Goal: Transaction & Acquisition: Obtain resource

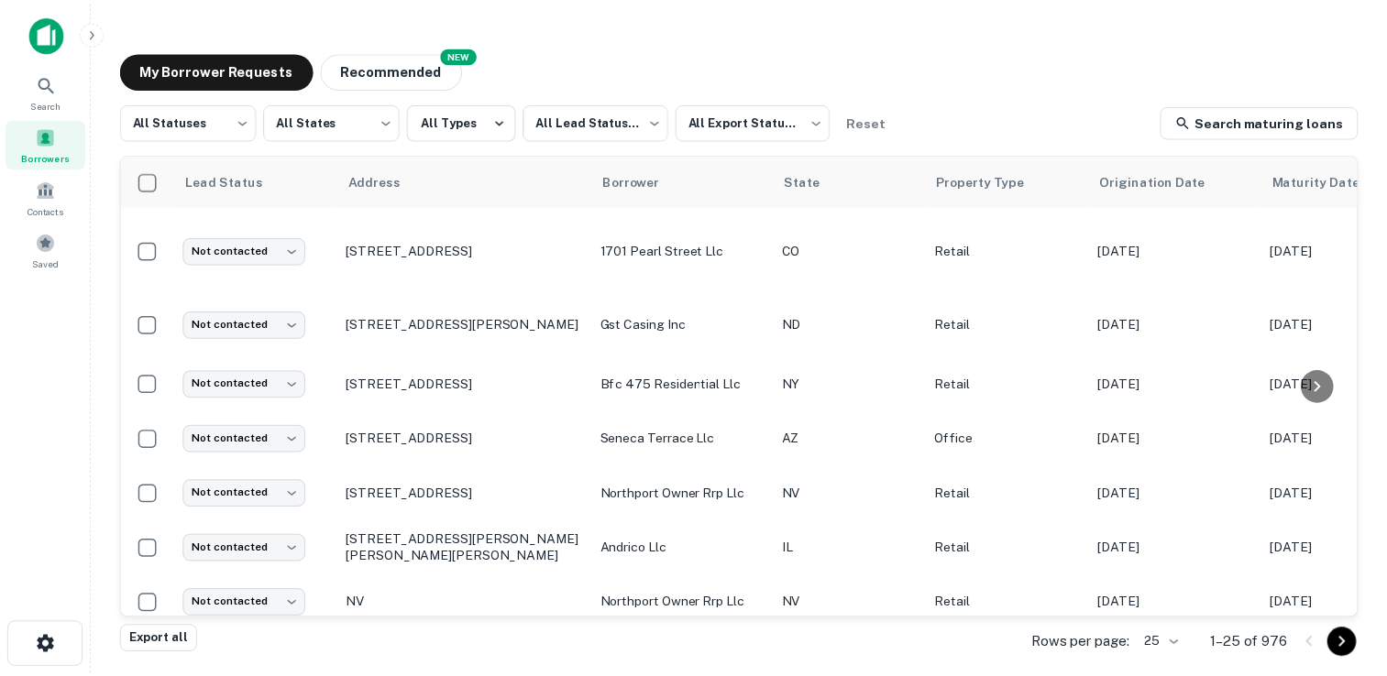
scroll to position [571, 0]
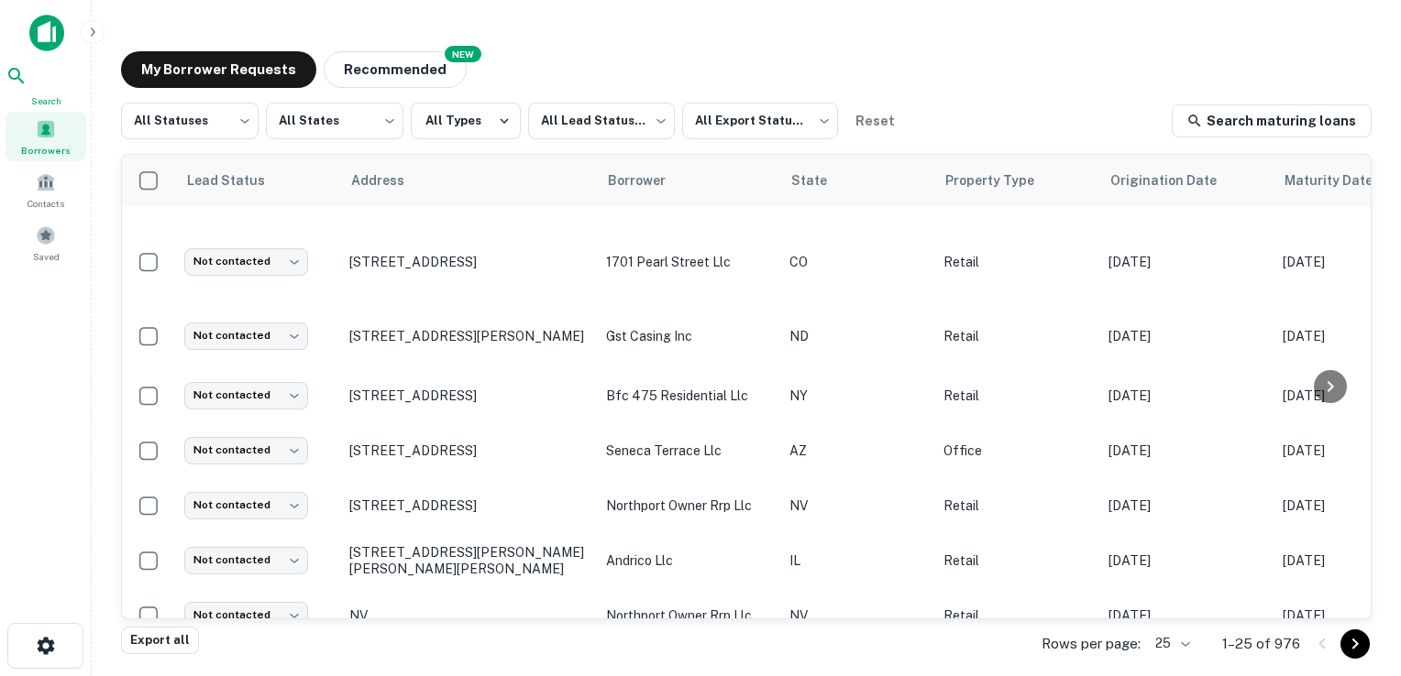
click at [27, 87] on icon at bounding box center [16, 76] width 22 height 22
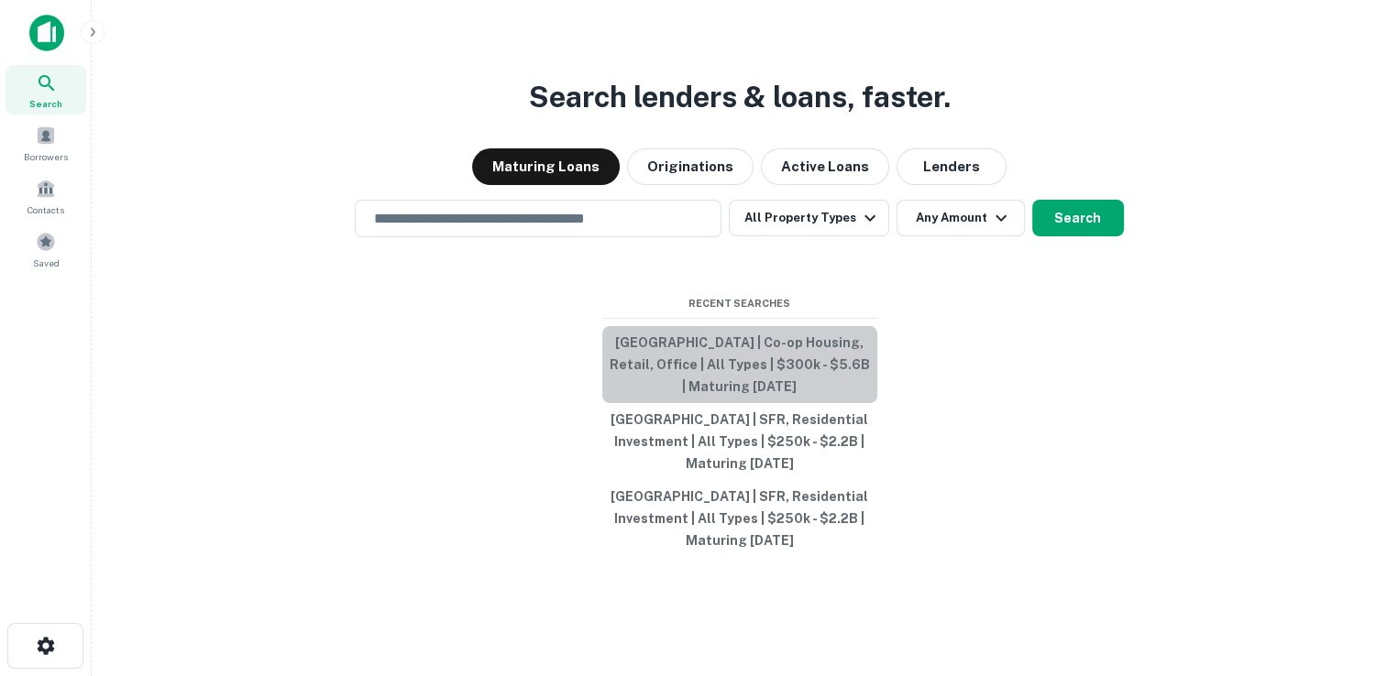
click at [684, 348] on button "[GEOGRAPHIC_DATA] | Co-op Housing, Retail, Office | All Types | $300k - $5.6B |…" at bounding box center [739, 364] width 275 height 77
type input "**********"
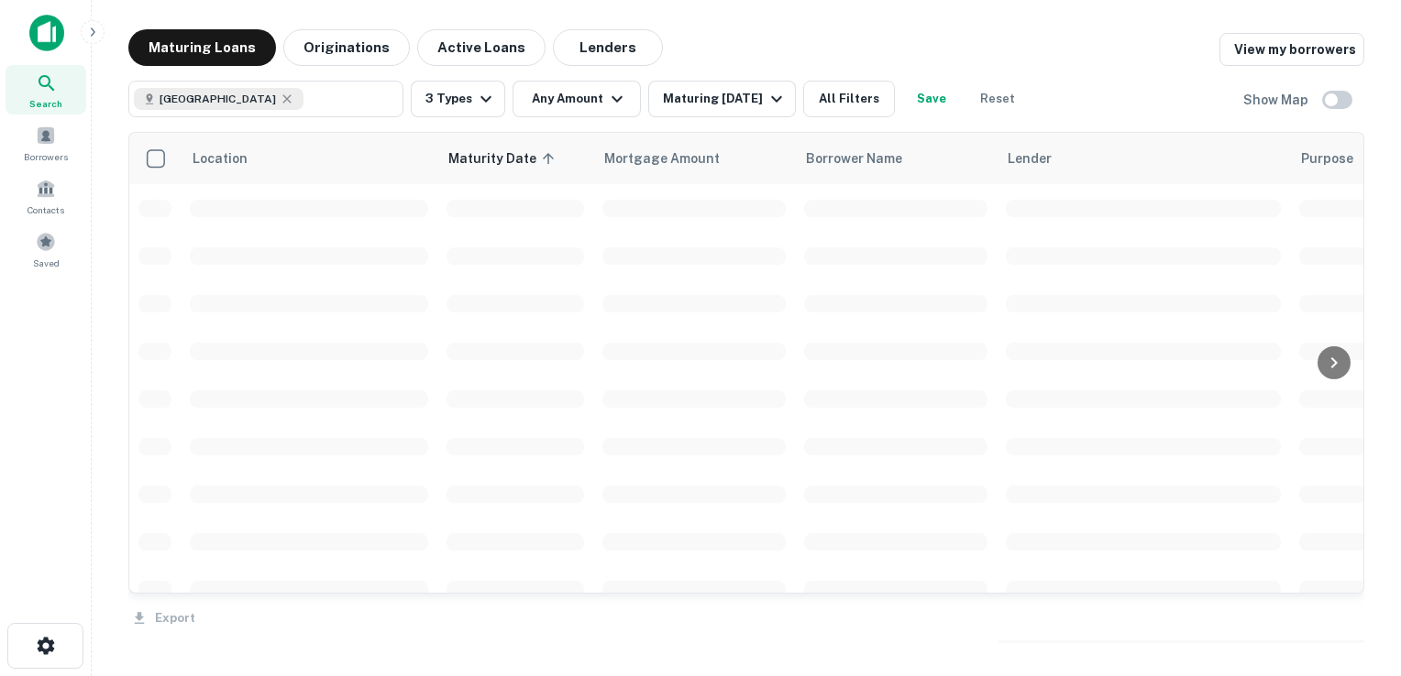
scroll to position [571, 0]
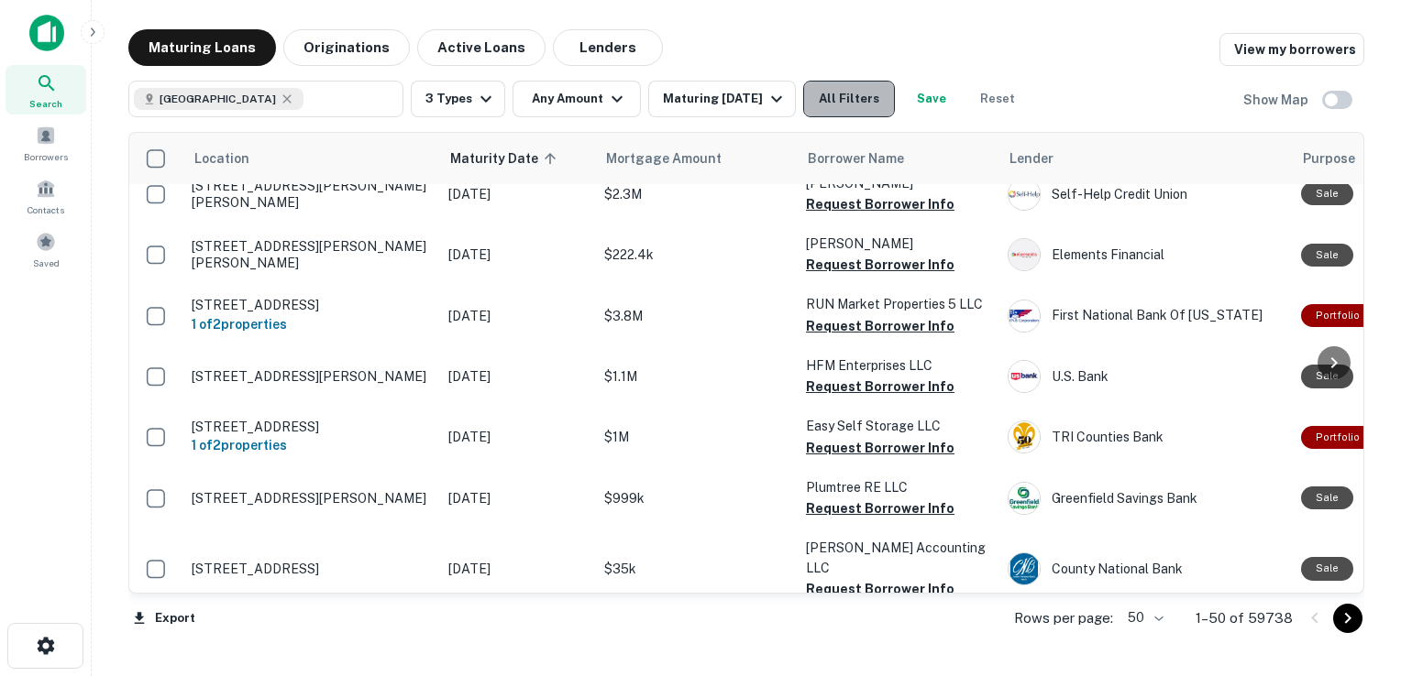
click at [858, 102] on button "All Filters" at bounding box center [849, 99] width 92 height 37
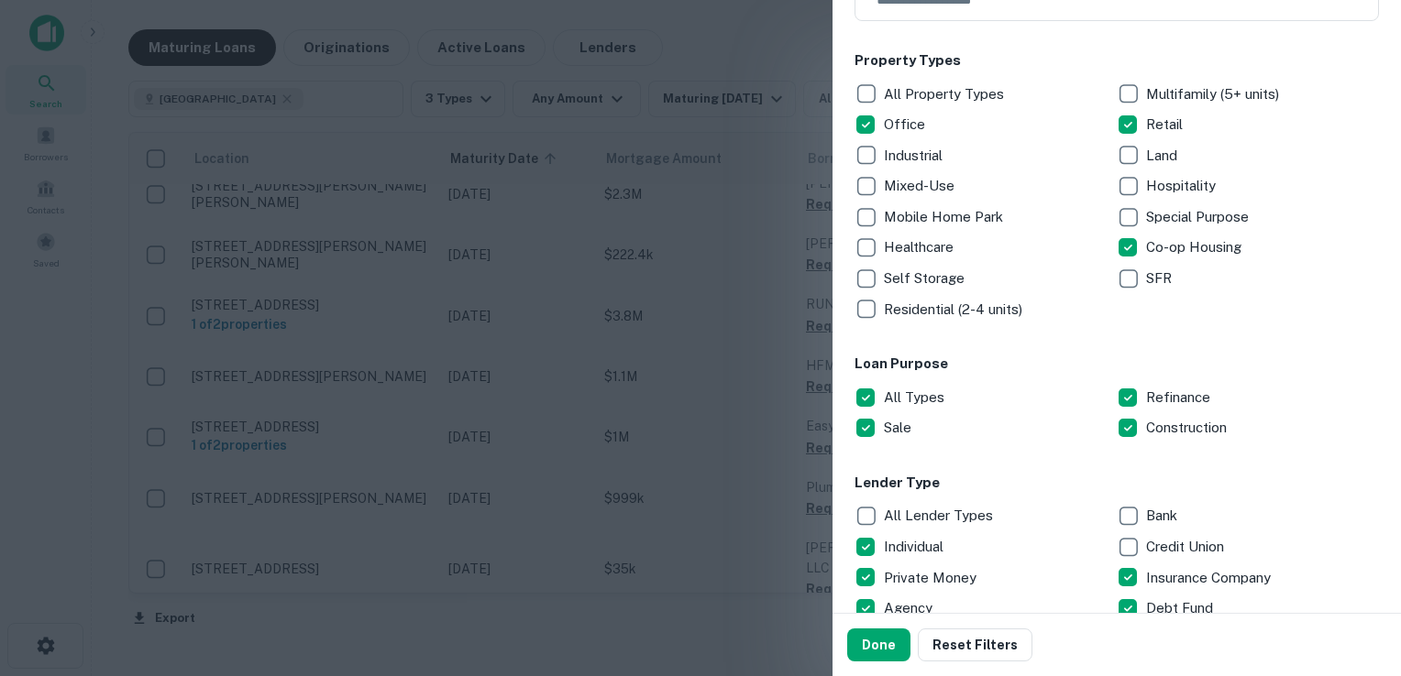
scroll to position [269, 0]
click at [862, 650] on button "Done" at bounding box center [878, 645] width 63 height 33
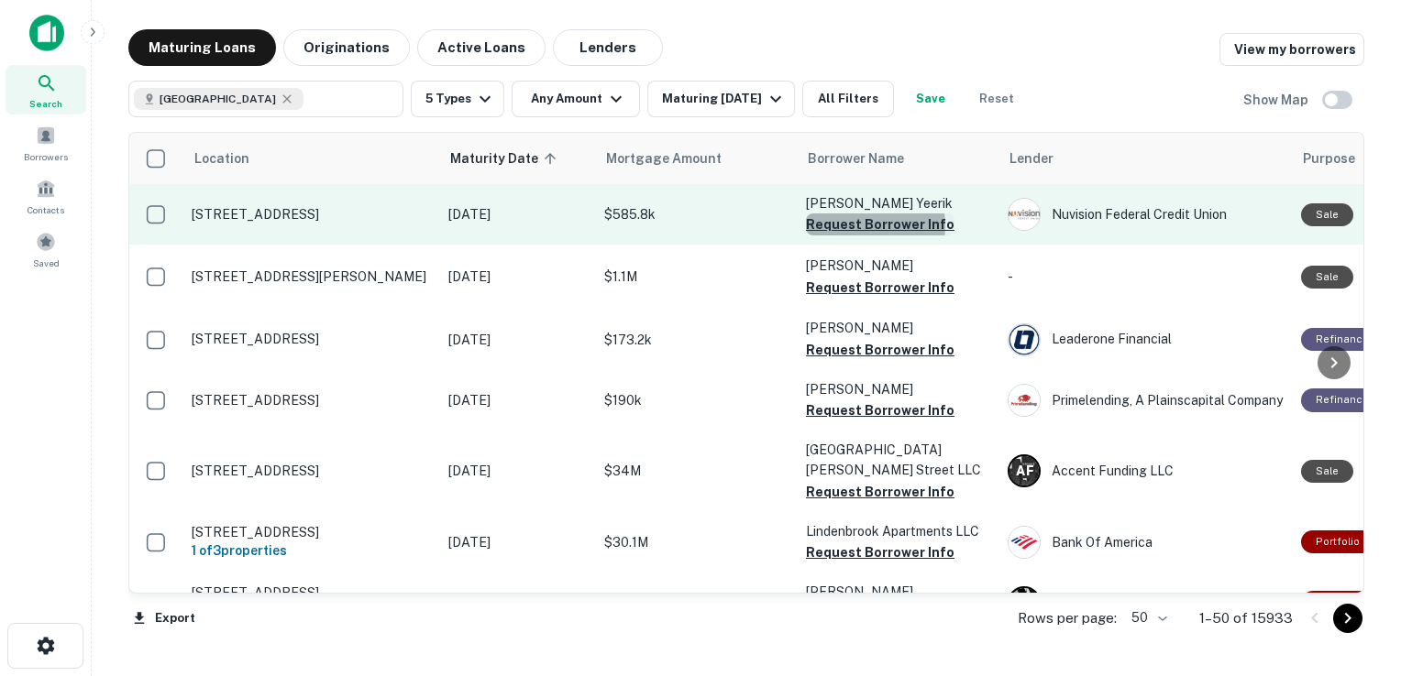
click at [858, 225] on button "Request Borrower Info" at bounding box center [880, 225] width 148 height 22
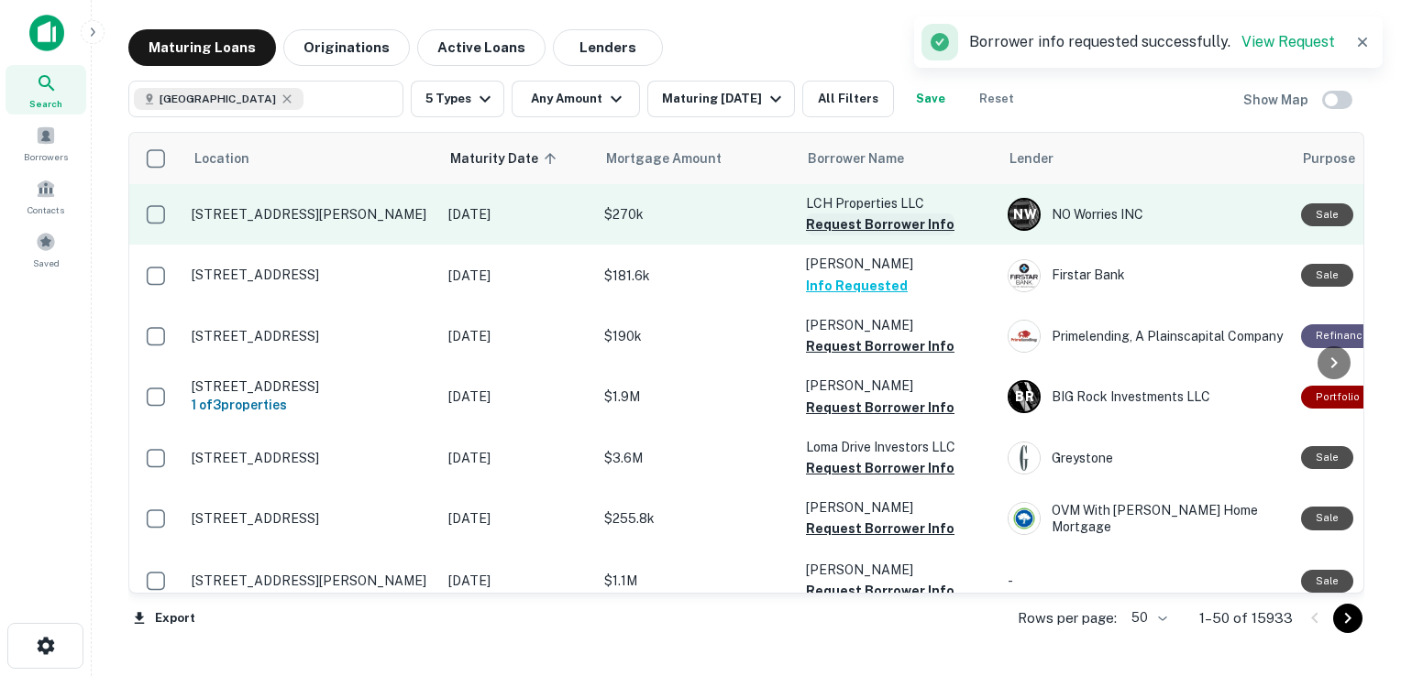
click at [872, 225] on button "Request Borrower Info" at bounding box center [880, 225] width 148 height 22
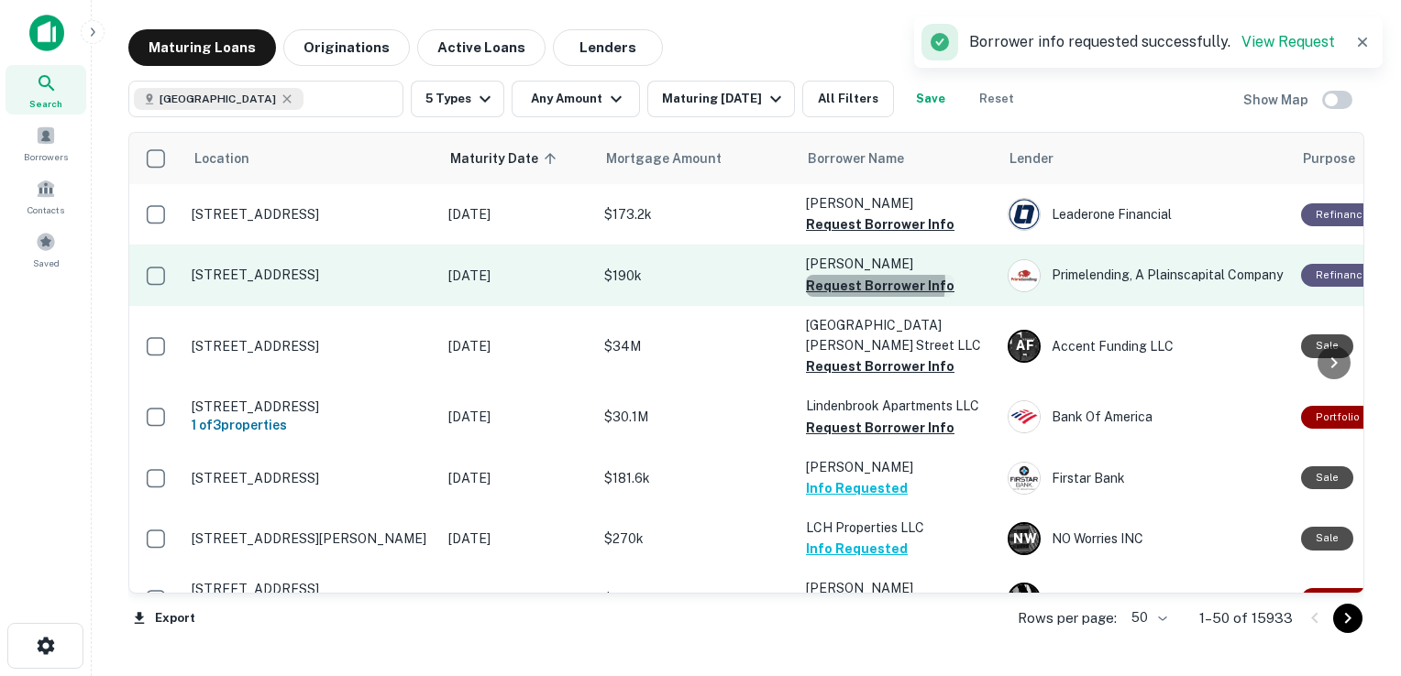
click at [863, 283] on button "Request Borrower Info" at bounding box center [880, 286] width 148 height 22
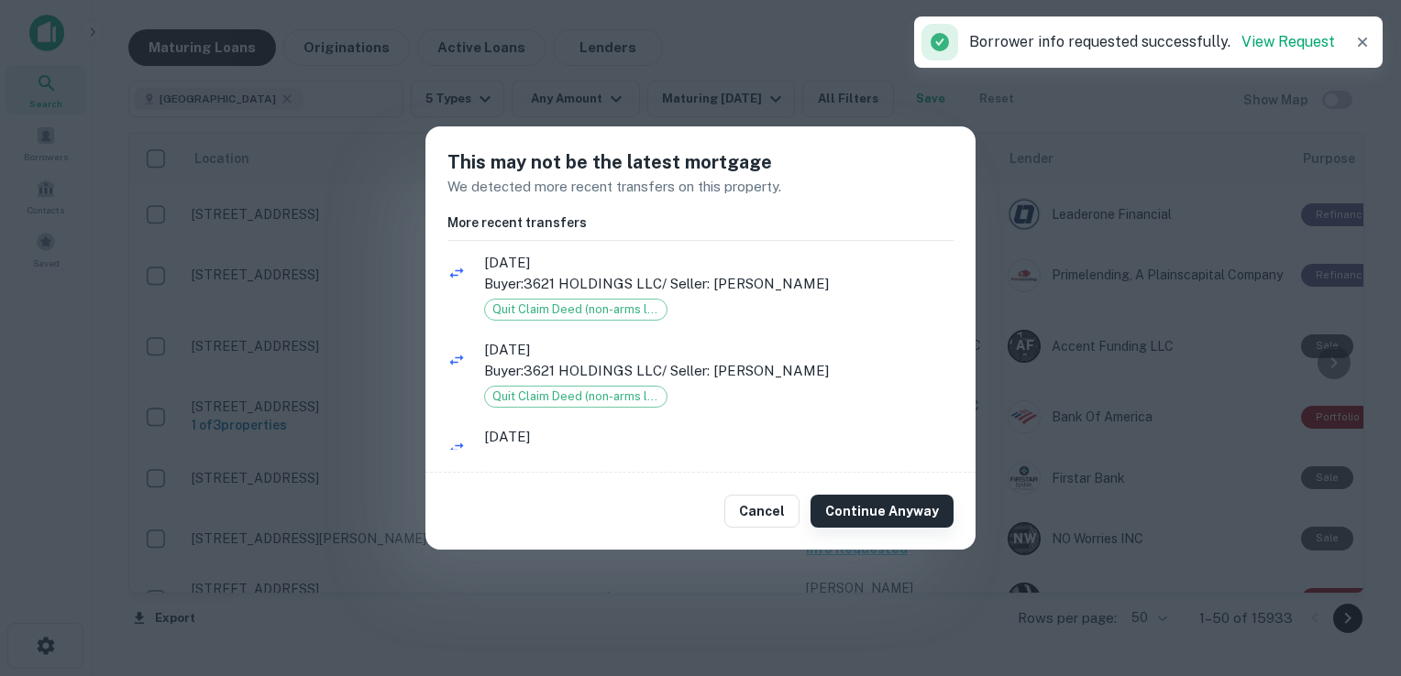
click at [891, 522] on button "Continue Anyway" at bounding box center [881, 511] width 143 height 33
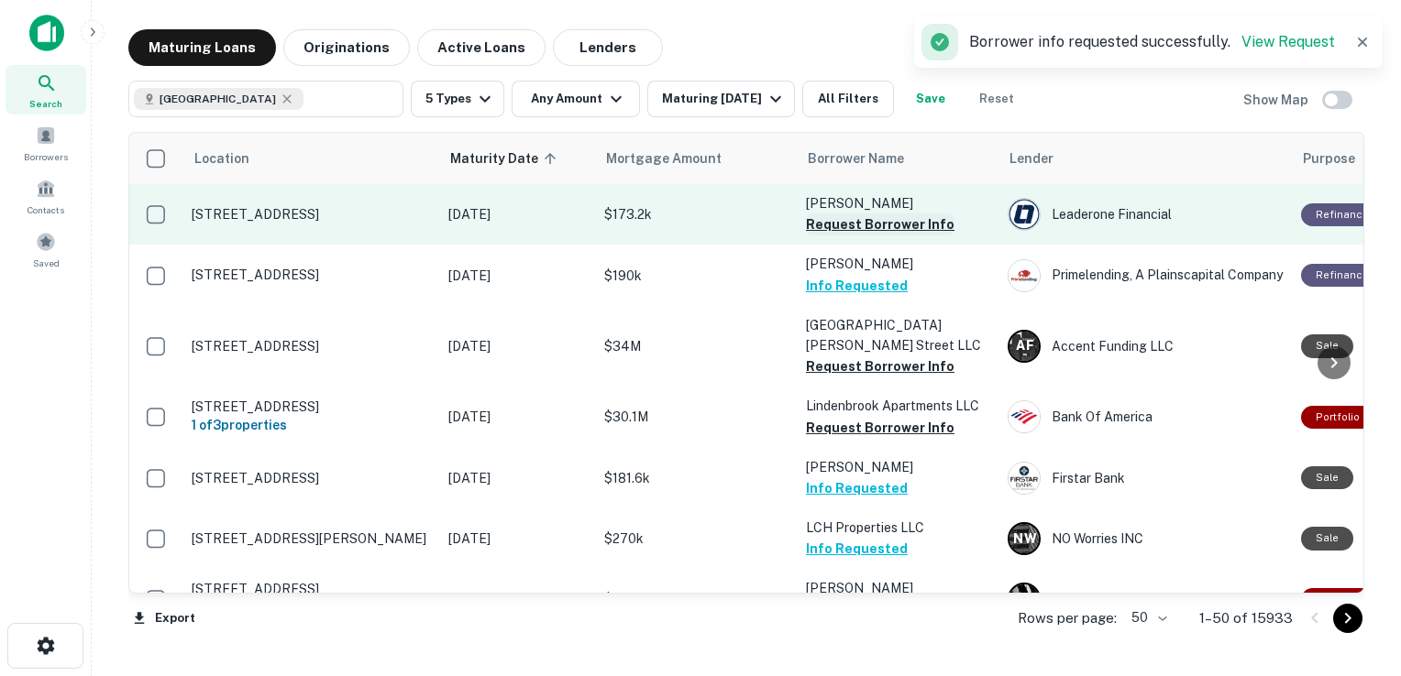
click at [874, 224] on button "Request Borrower Info" at bounding box center [880, 225] width 148 height 22
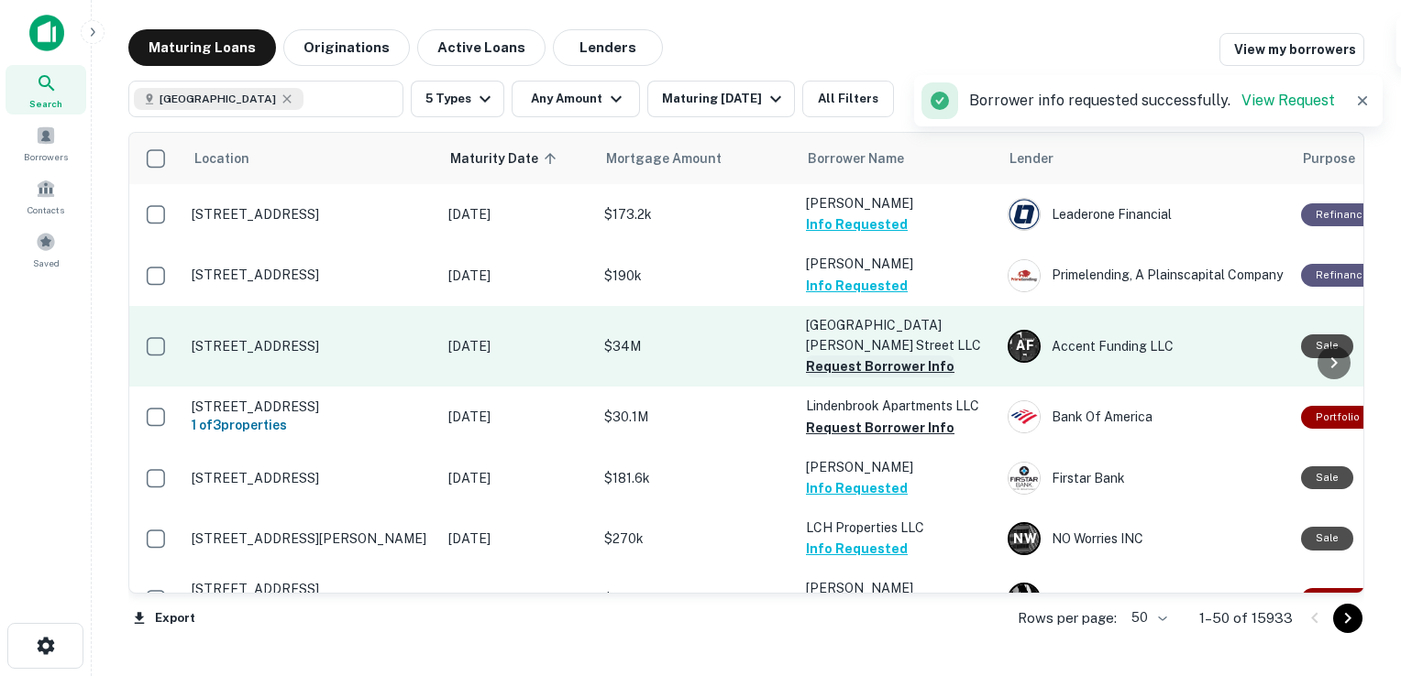
click at [863, 365] on button "Request Borrower Info" at bounding box center [880, 367] width 148 height 22
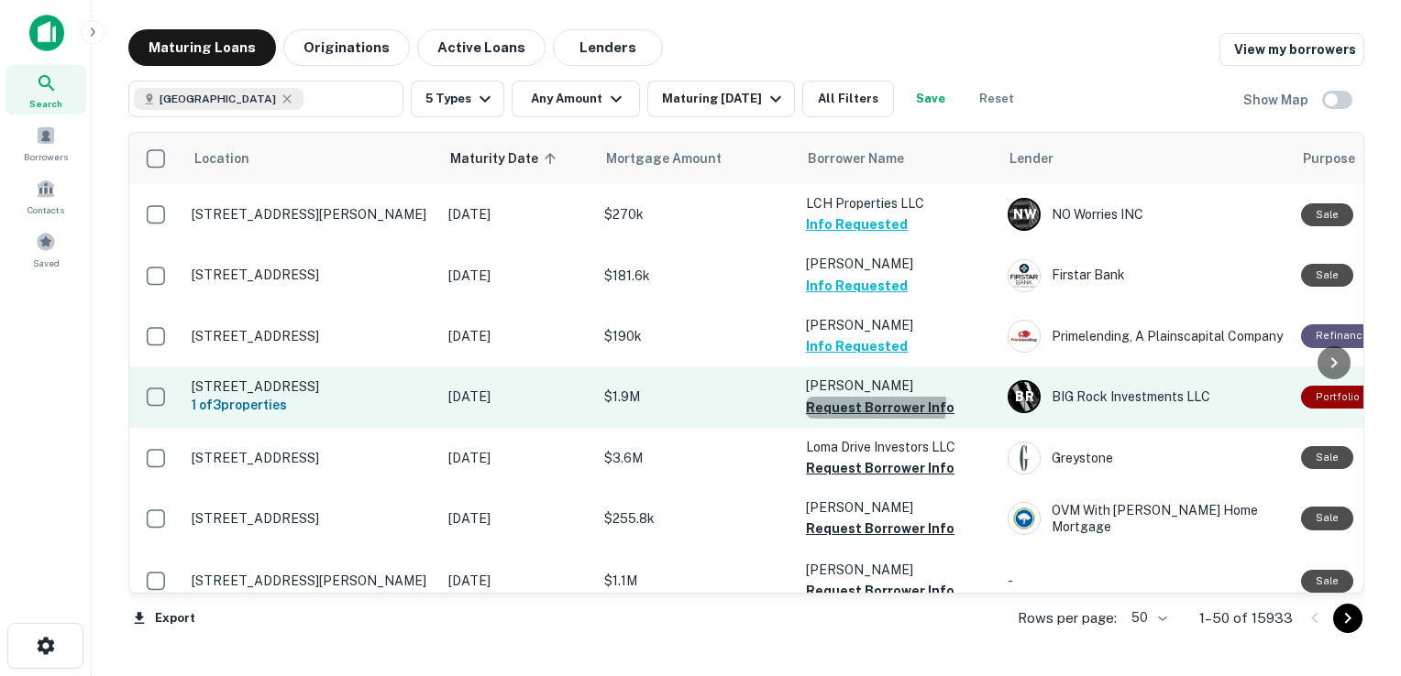
click at [856, 403] on button "Request Borrower Info" at bounding box center [880, 408] width 148 height 22
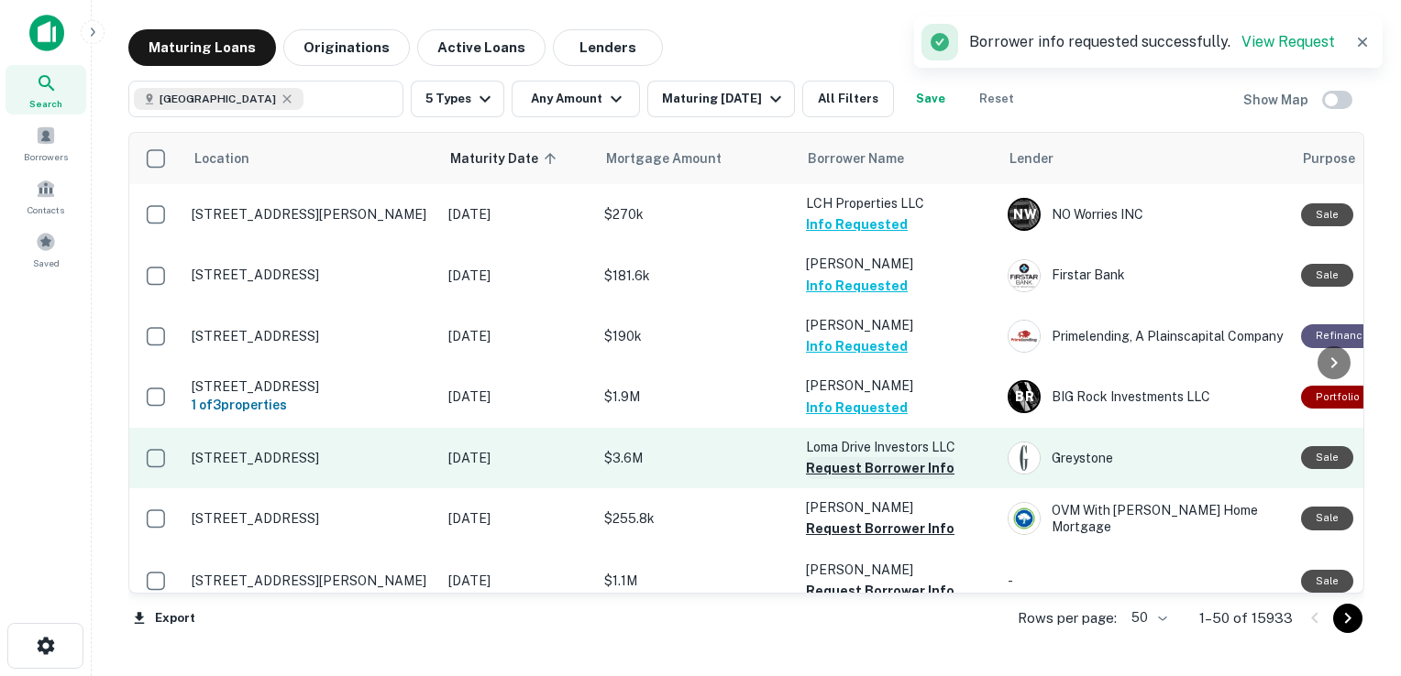
click at [857, 463] on button "Request Borrower Info" at bounding box center [880, 468] width 148 height 22
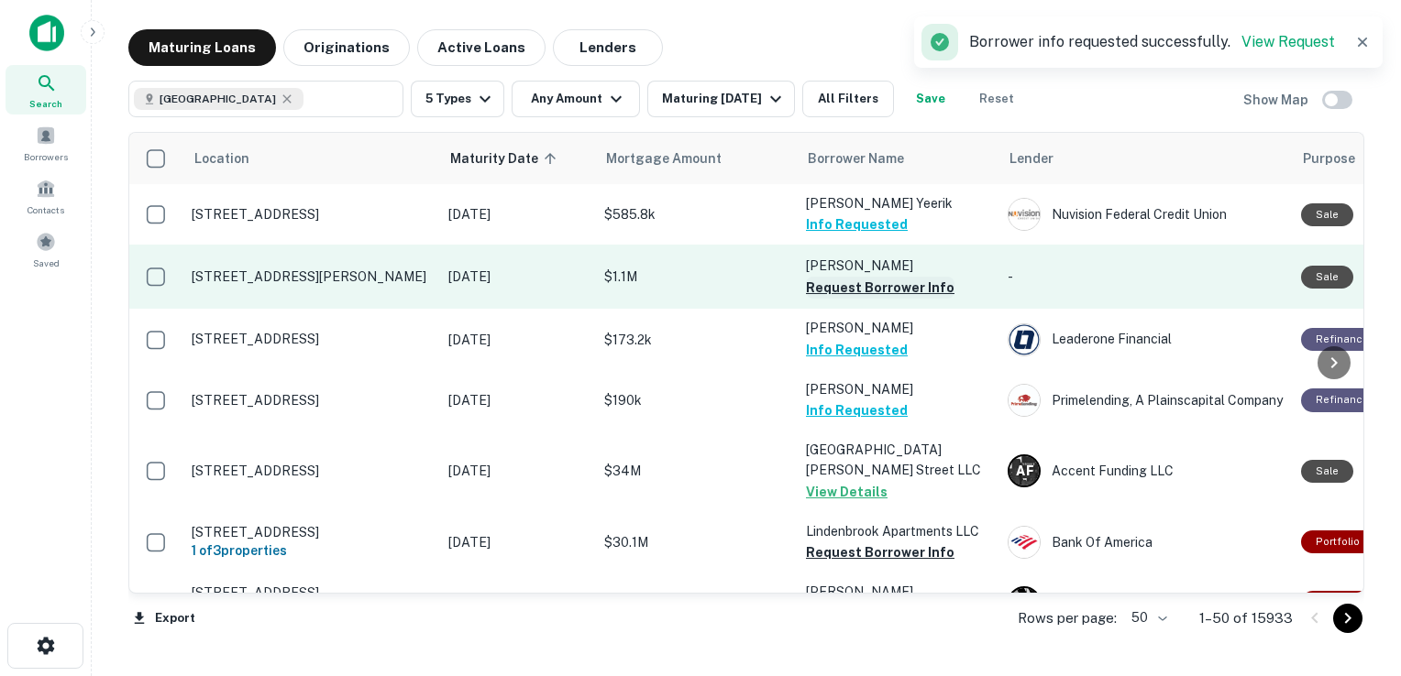
click at [869, 291] on button "Request Borrower Info" at bounding box center [880, 288] width 148 height 22
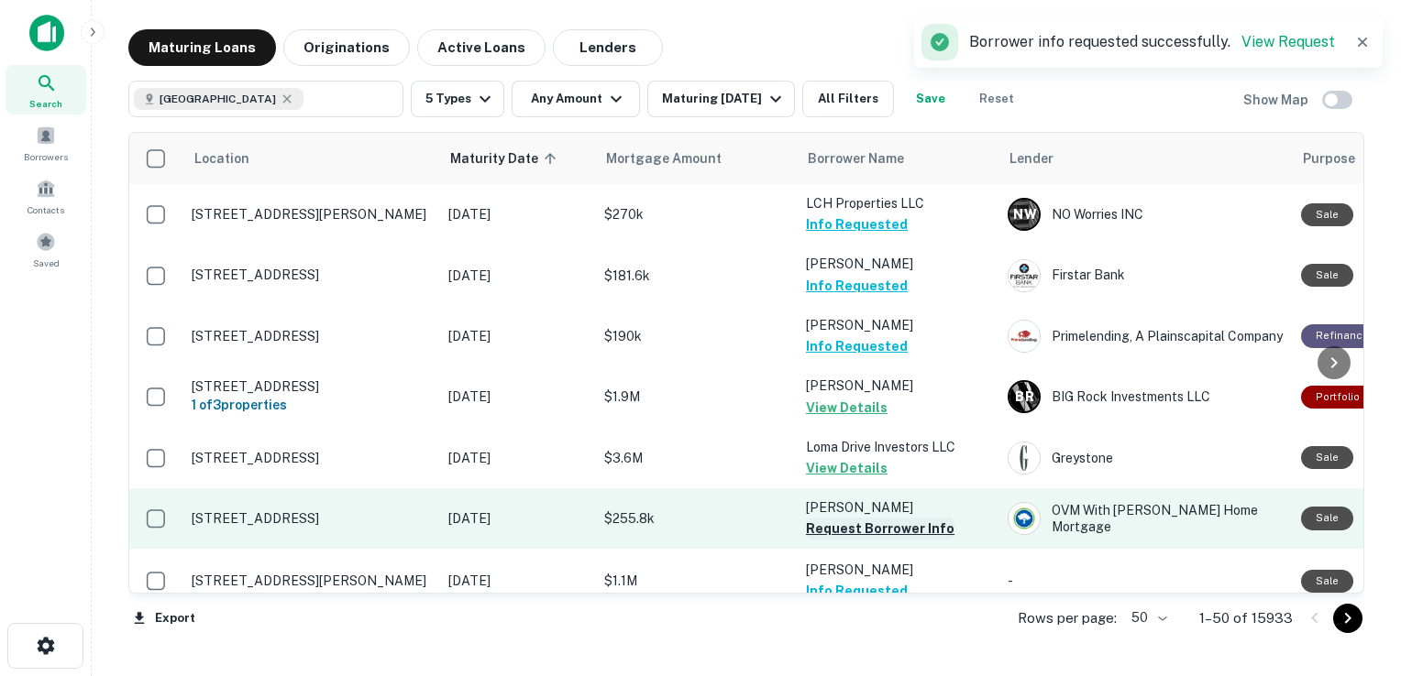
click at [872, 526] on button "Request Borrower Info" at bounding box center [880, 529] width 148 height 22
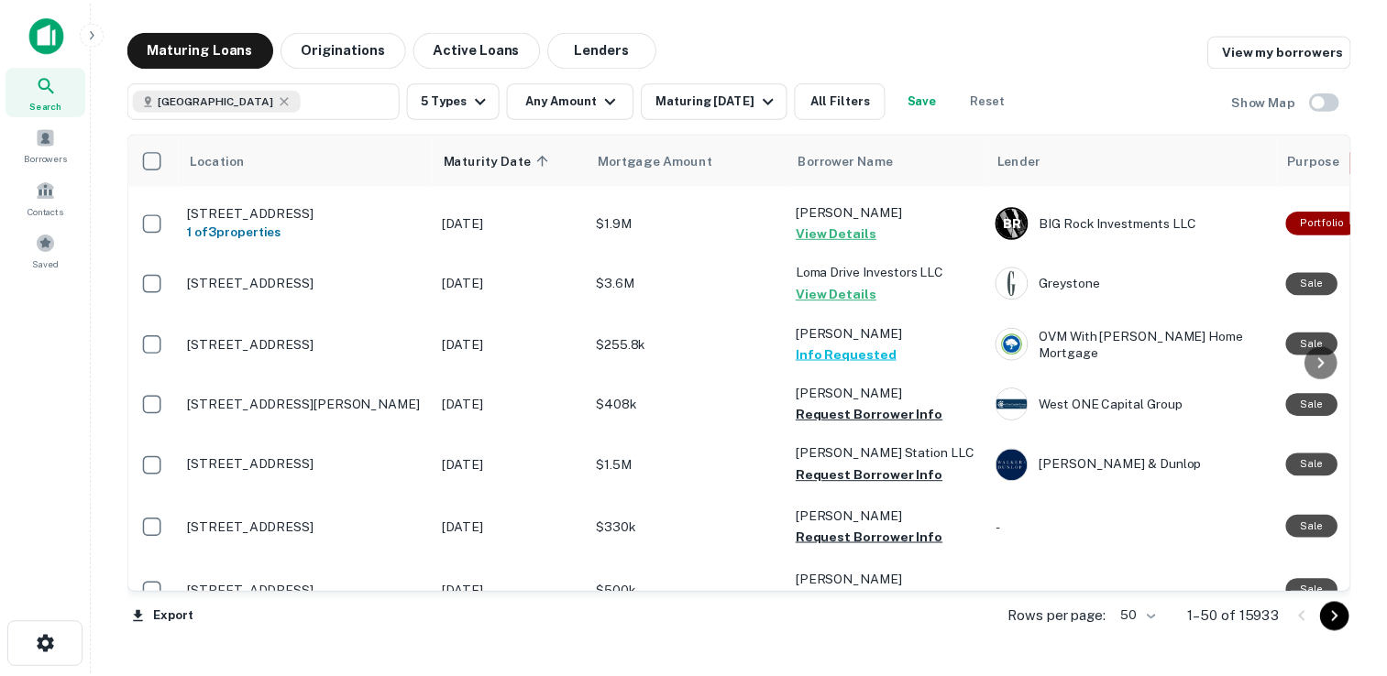
scroll to position [391, 3]
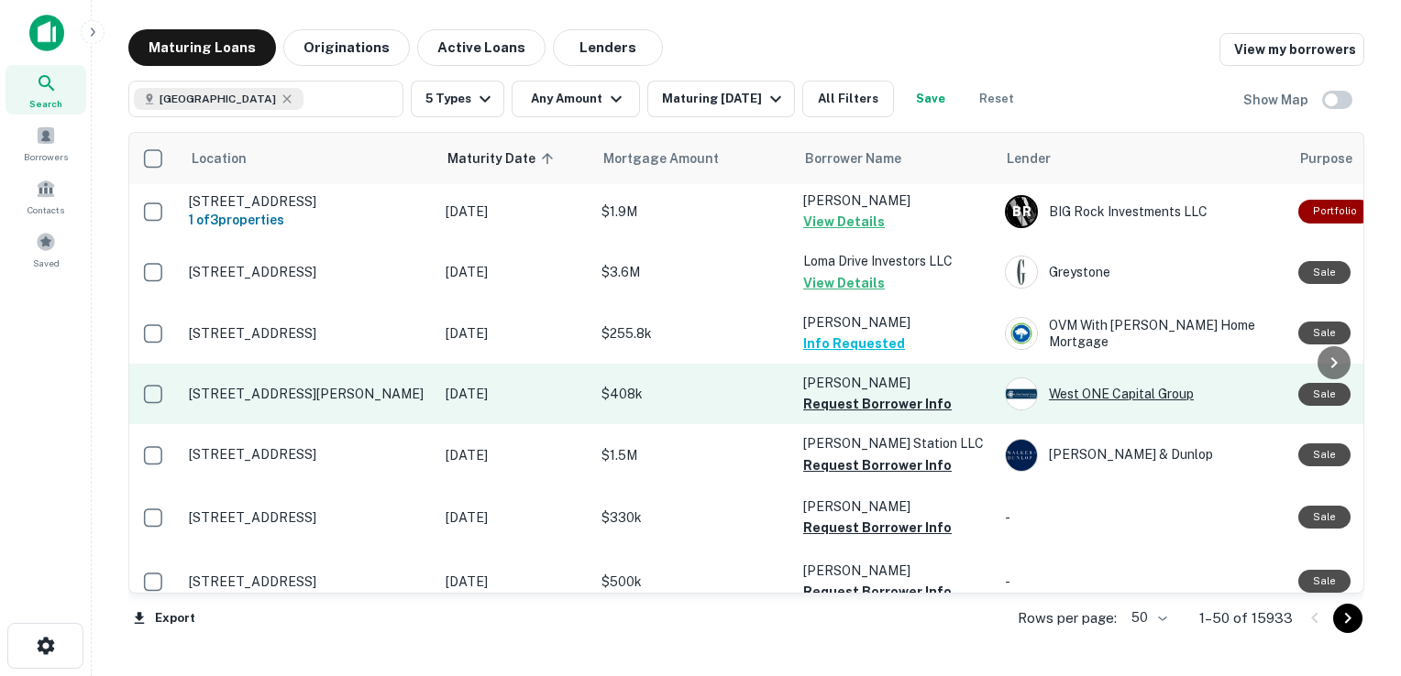
click at [1072, 394] on div "West ONE Capital Group" at bounding box center [1142, 394] width 275 height 33
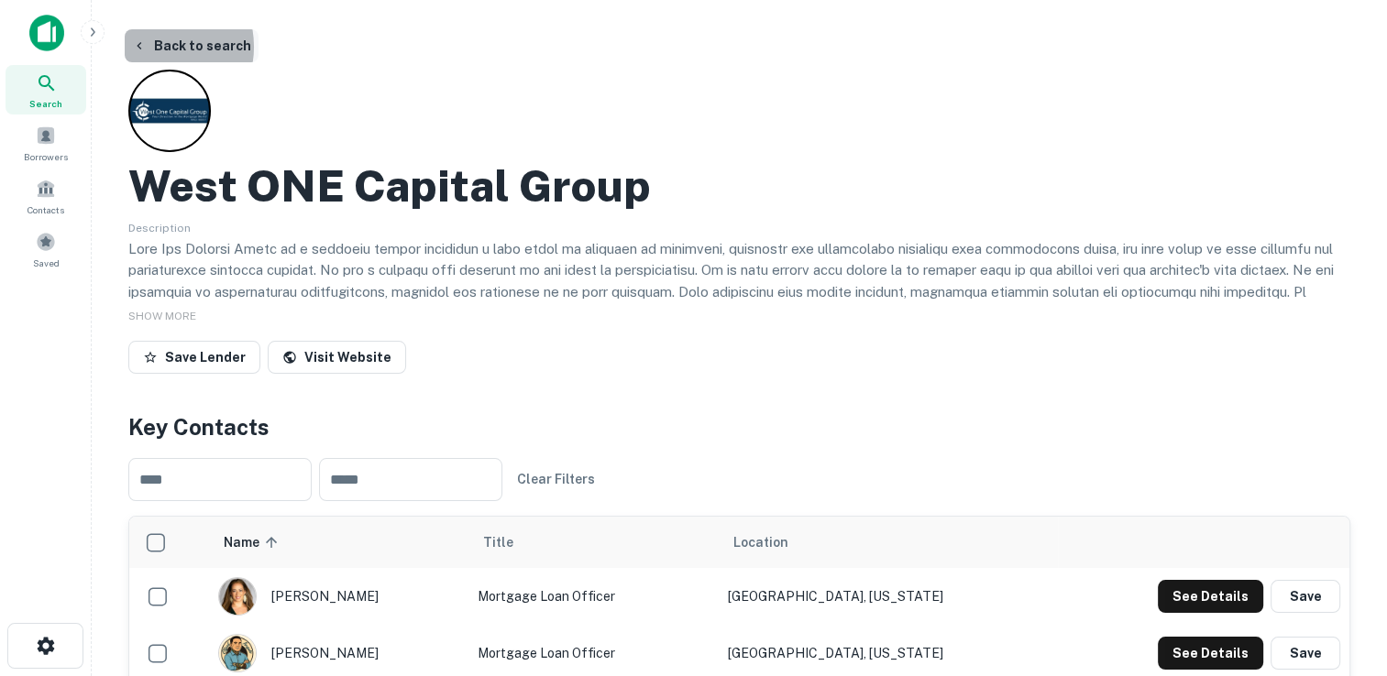
click at [153, 47] on button "Back to search" at bounding box center [192, 45] width 134 height 33
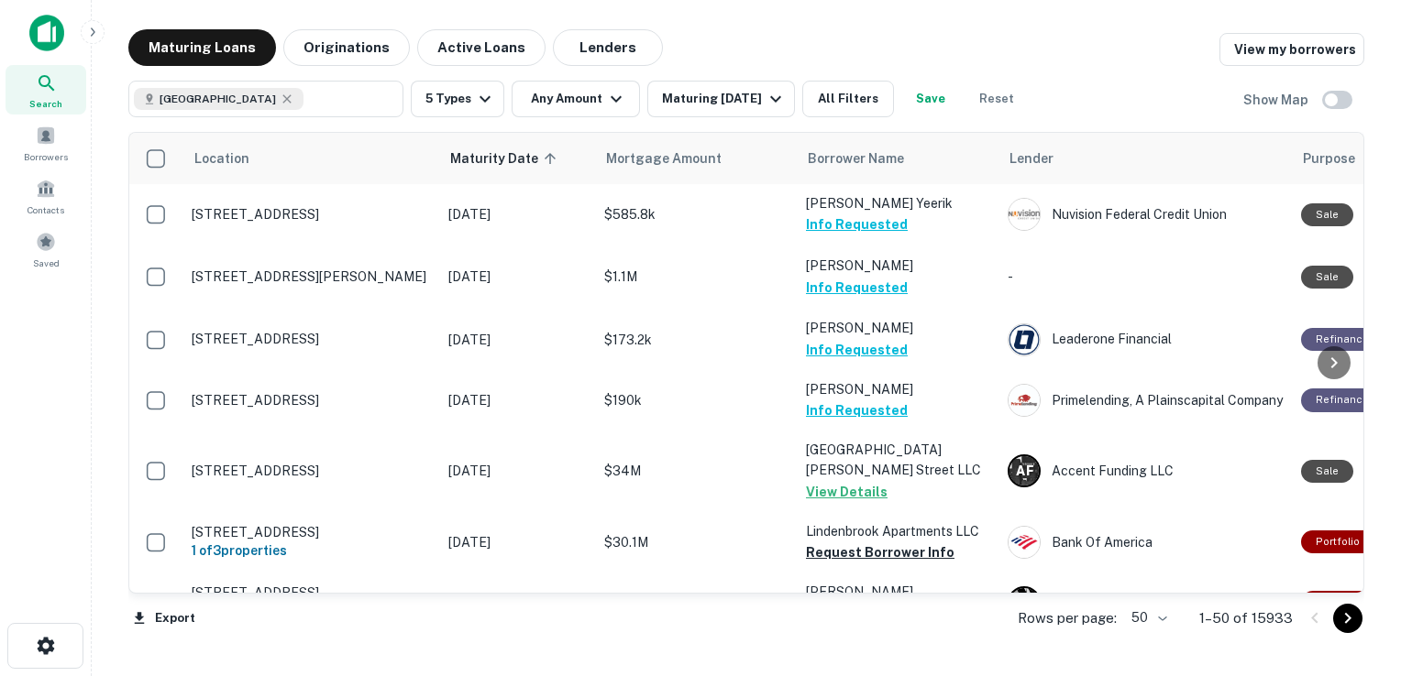
scroll to position [391, 0]
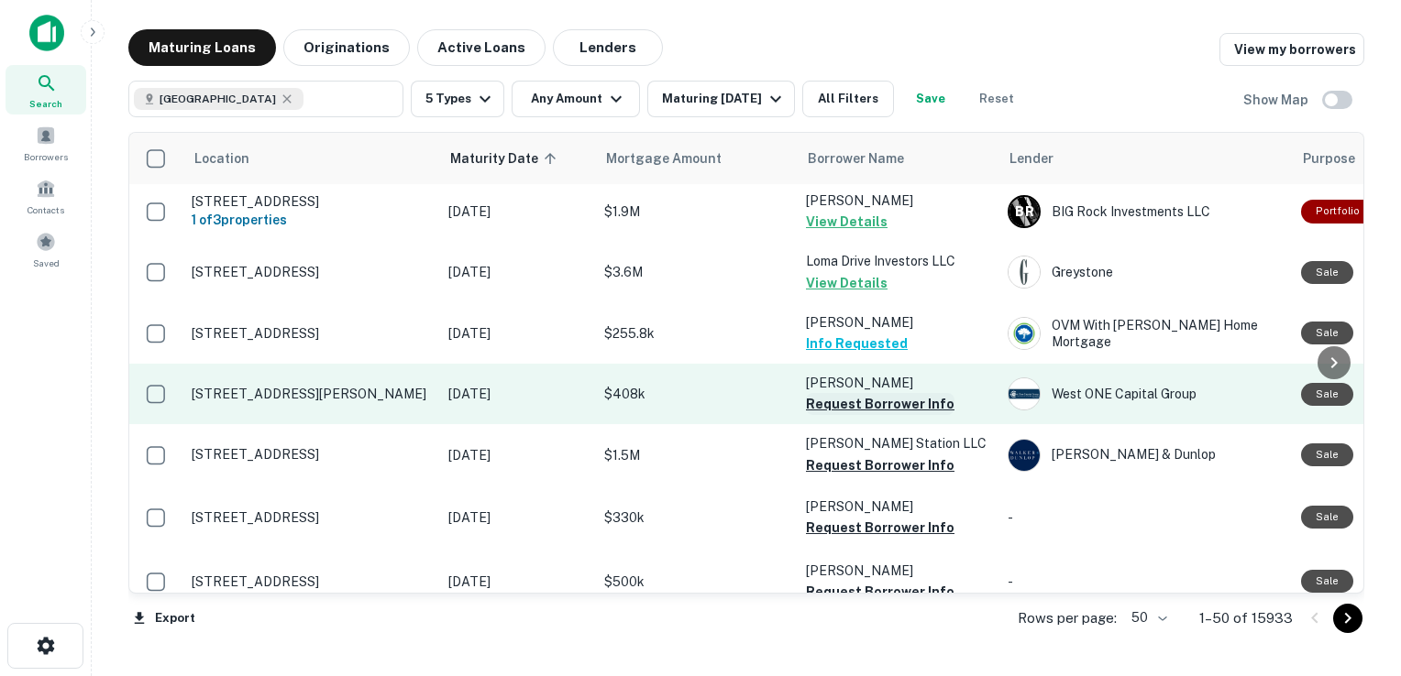
click at [881, 401] on button "Request Borrower Info" at bounding box center [880, 404] width 148 height 22
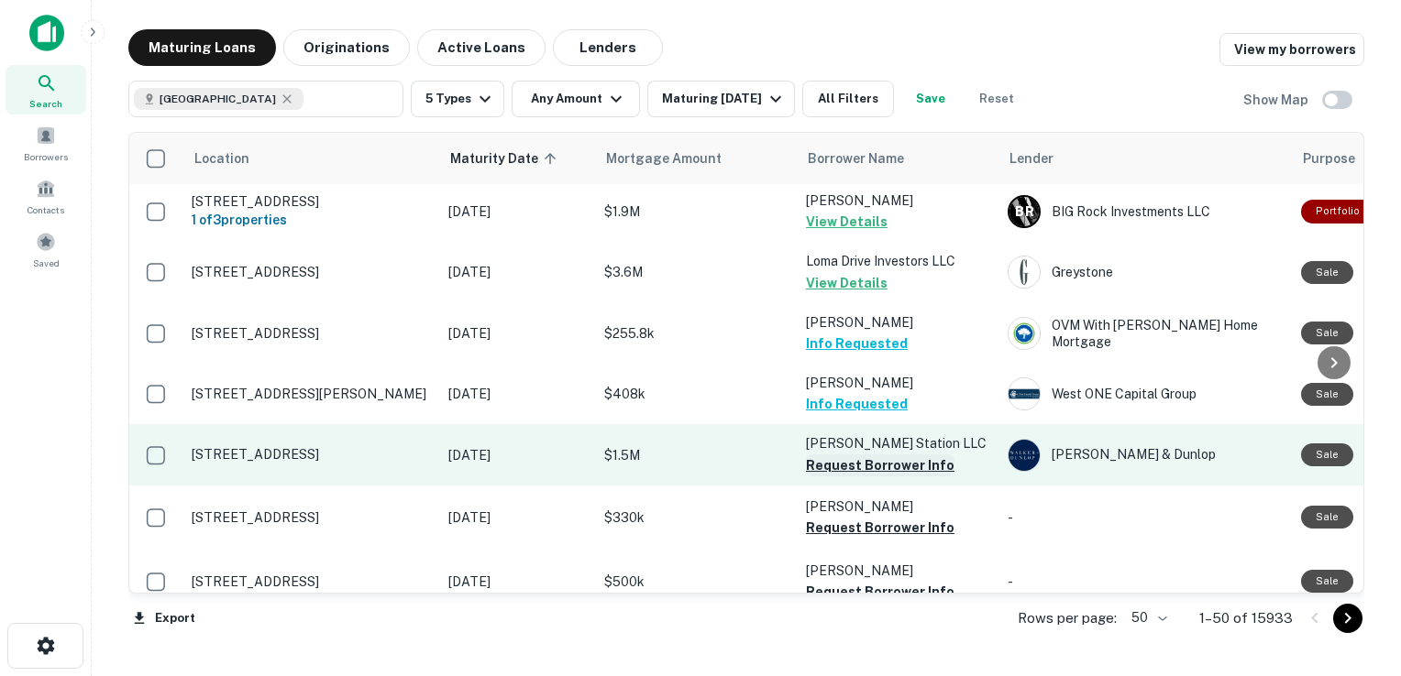
click at [868, 469] on button "Request Borrower Info" at bounding box center [880, 466] width 148 height 22
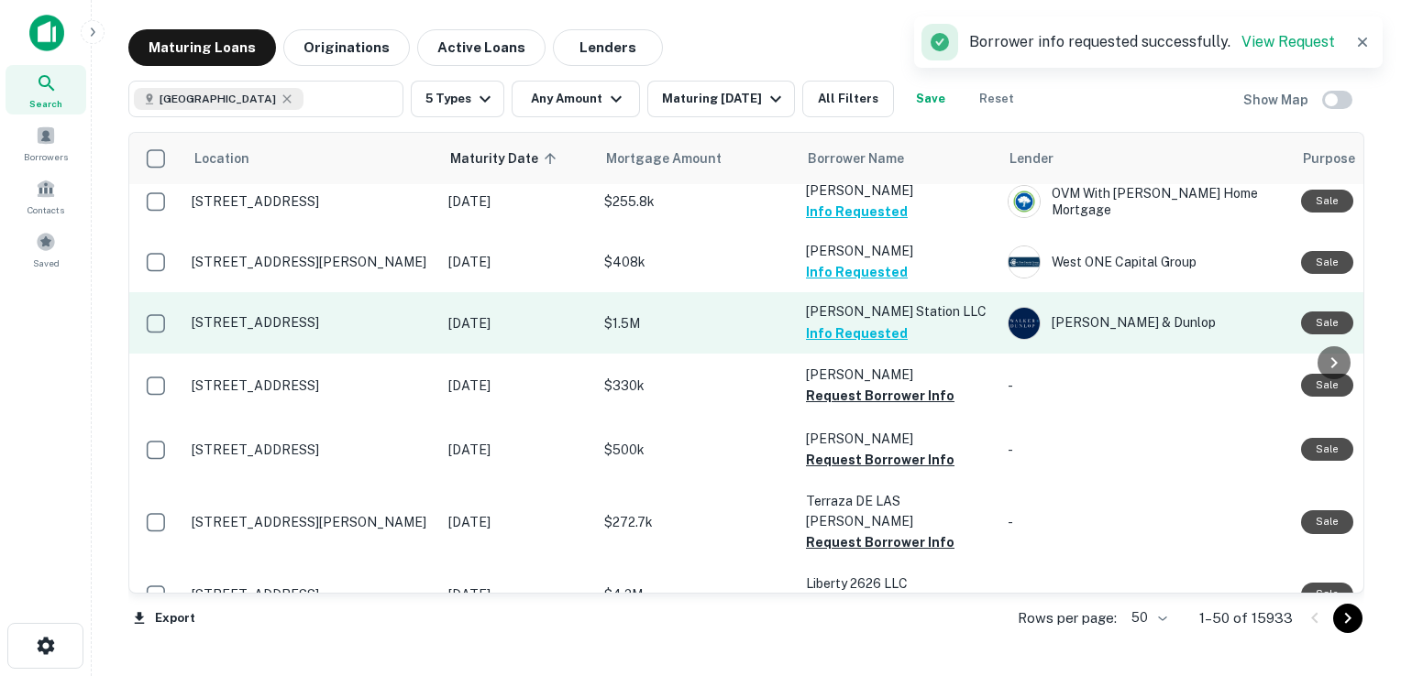
scroll to position [532, 0]
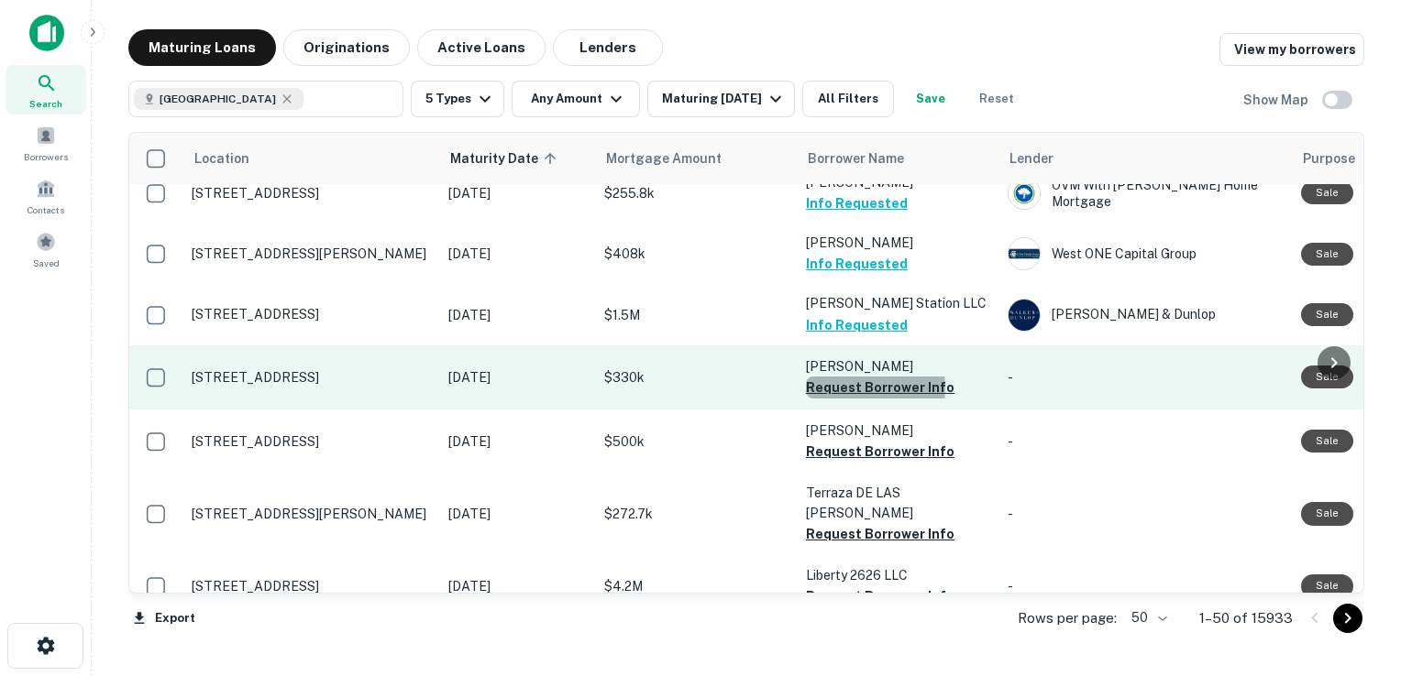
click at [851, 389] on button "Request Borrower Info" at bounding box center [880, 388] width 148 height 22
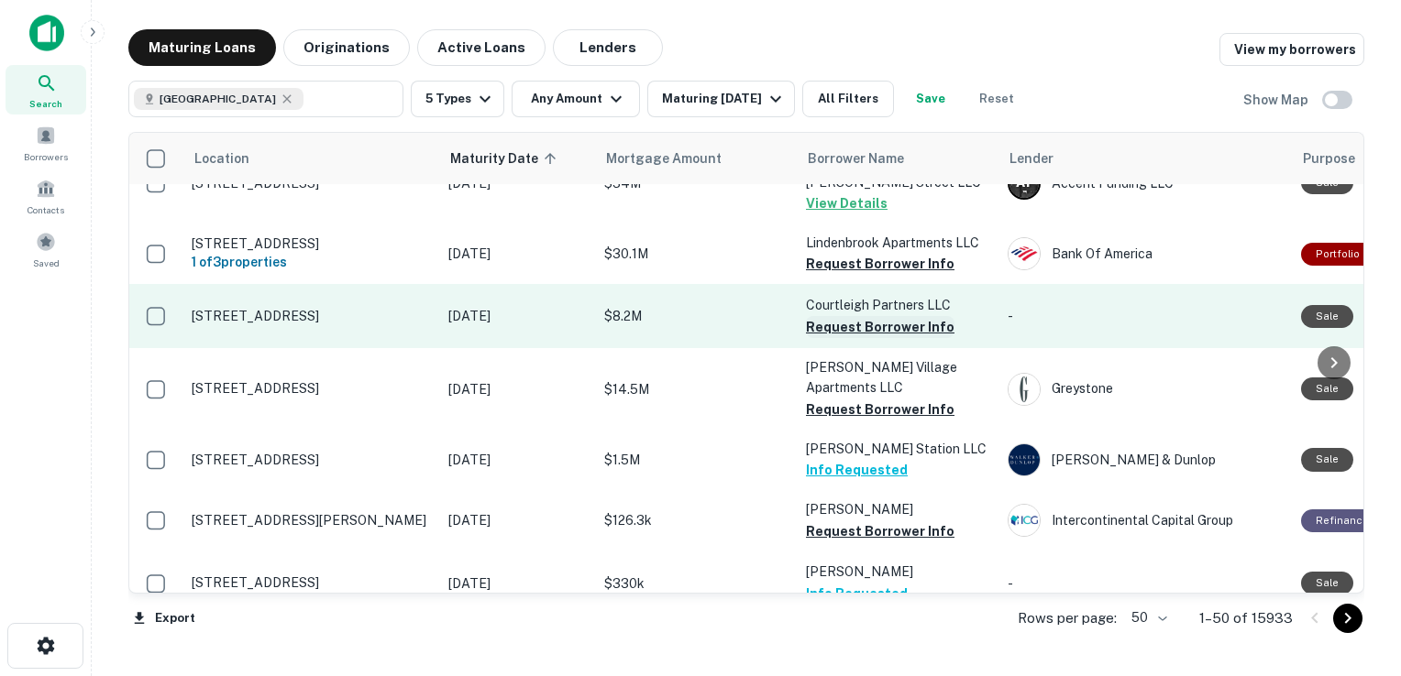
click at [859, 324] on button "Request Borrower Info" at bounding box center [880, 327] width 148 height 22
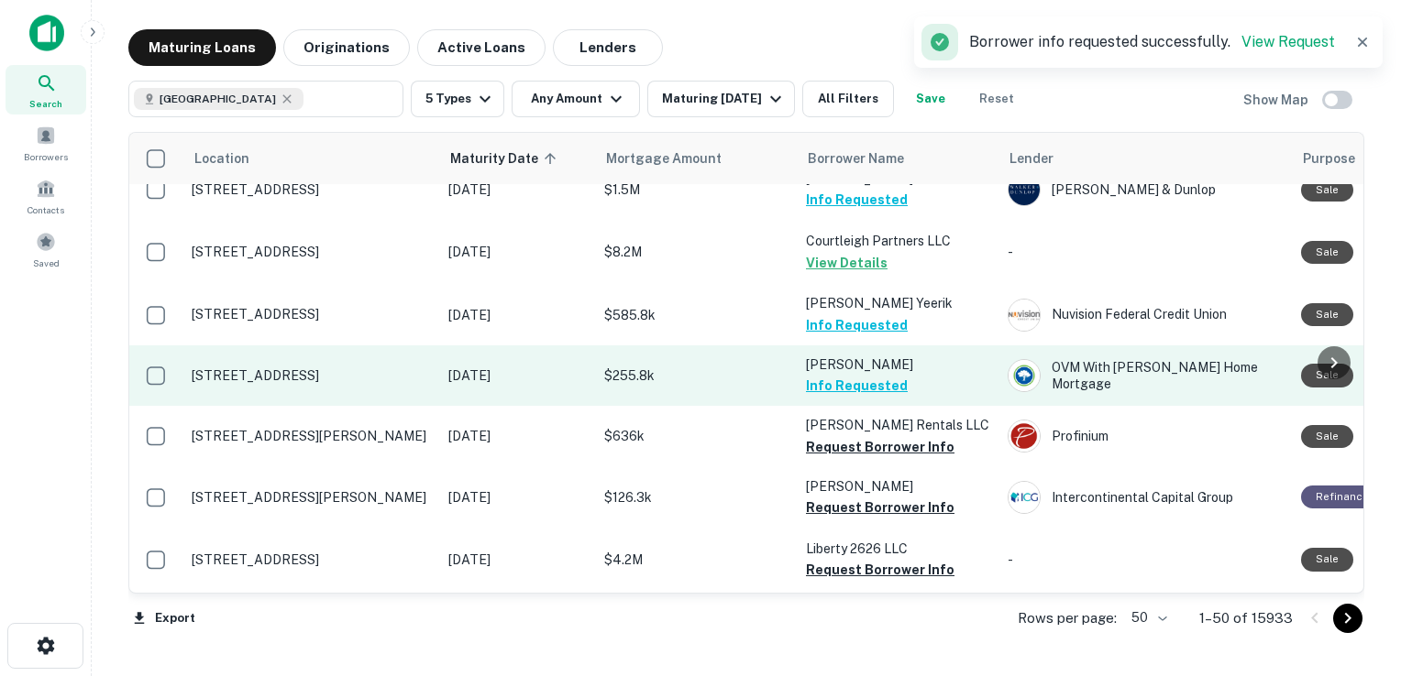
scroll to position [508, 0]
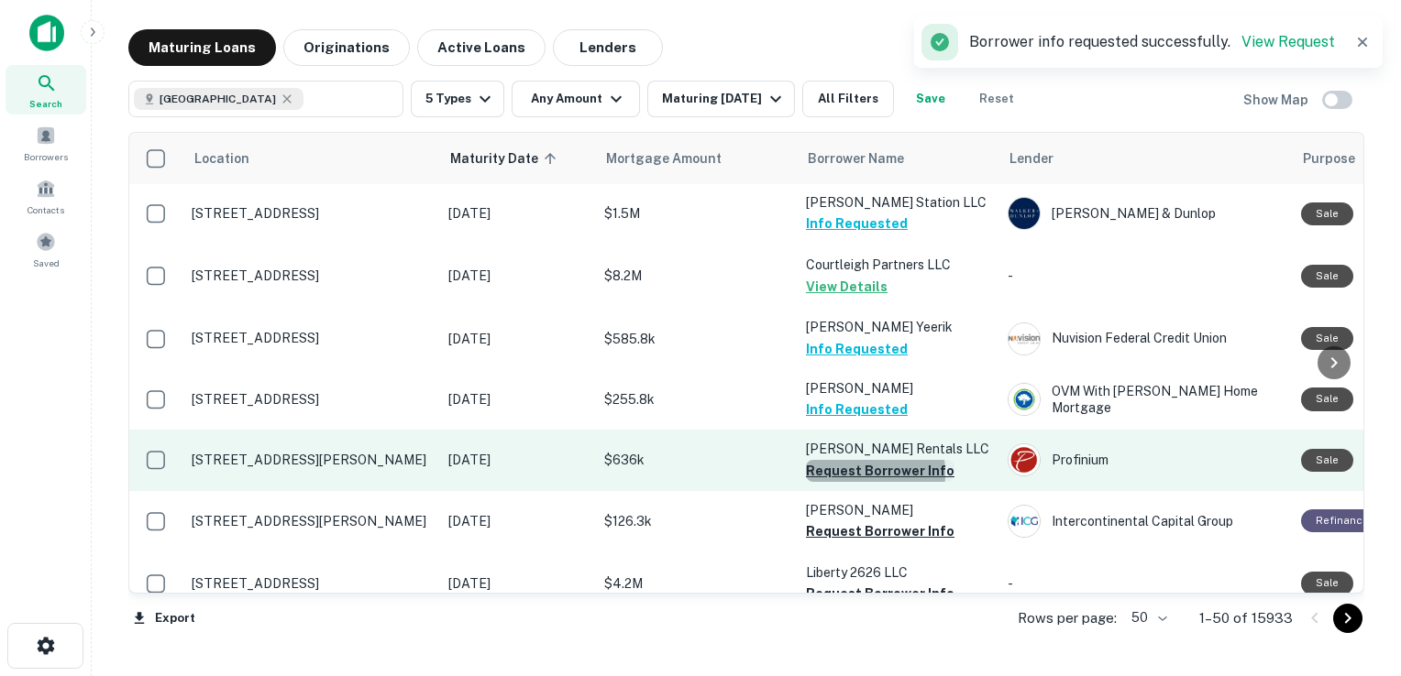
click at [837, 474] on button "Request Borrower Info" at bounding box center [880, 471] width 148 height 22
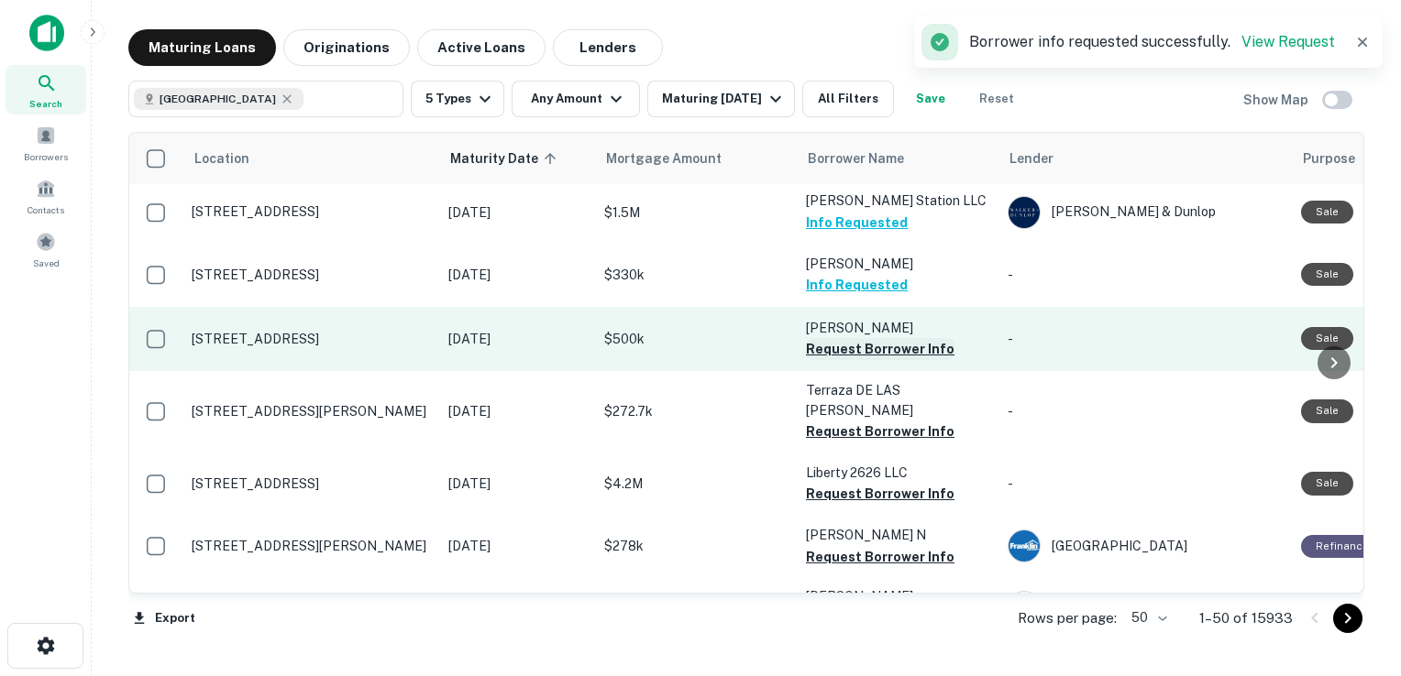
scroll to position [635, 0]
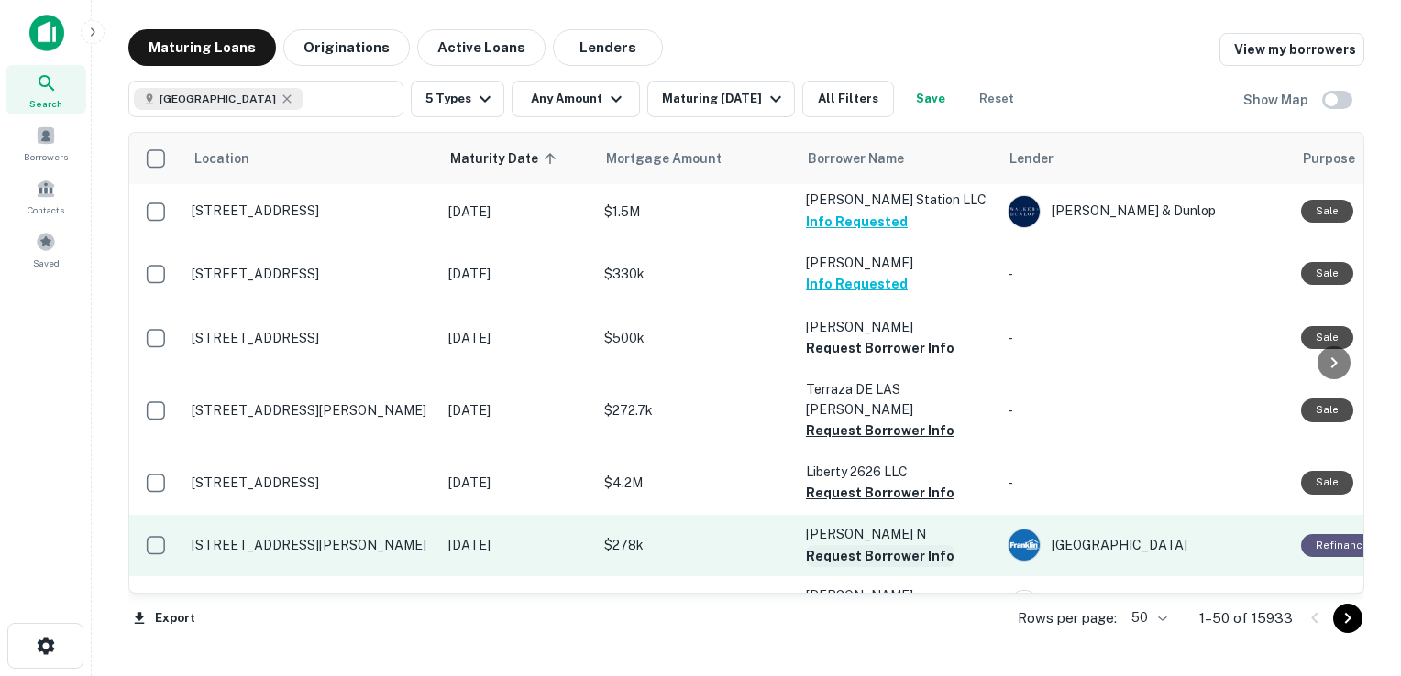
click at [855, 545] on button "Request Borrower Info" at bounding box center [880, 556] width 148 height 22
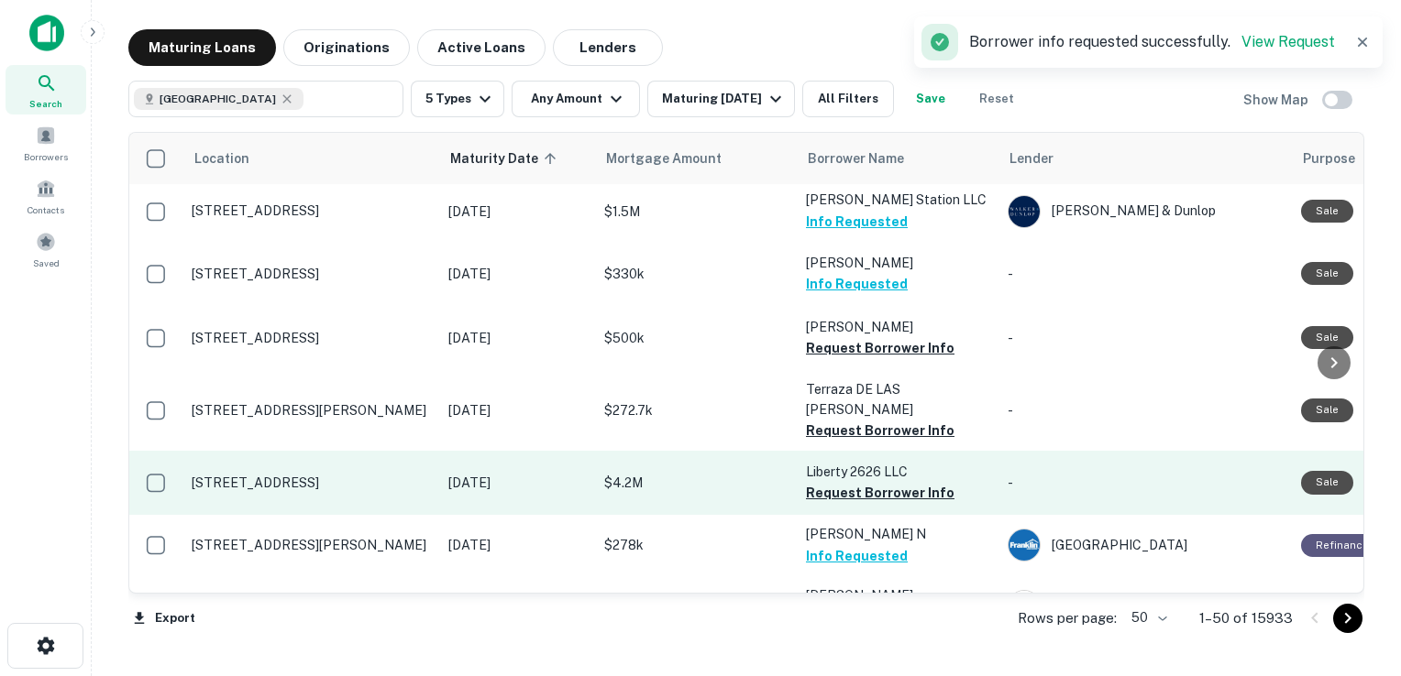
click at [873, 463] on p "Liberty 2626 LLC" at bounding box center [897, 472] width 183 height 20
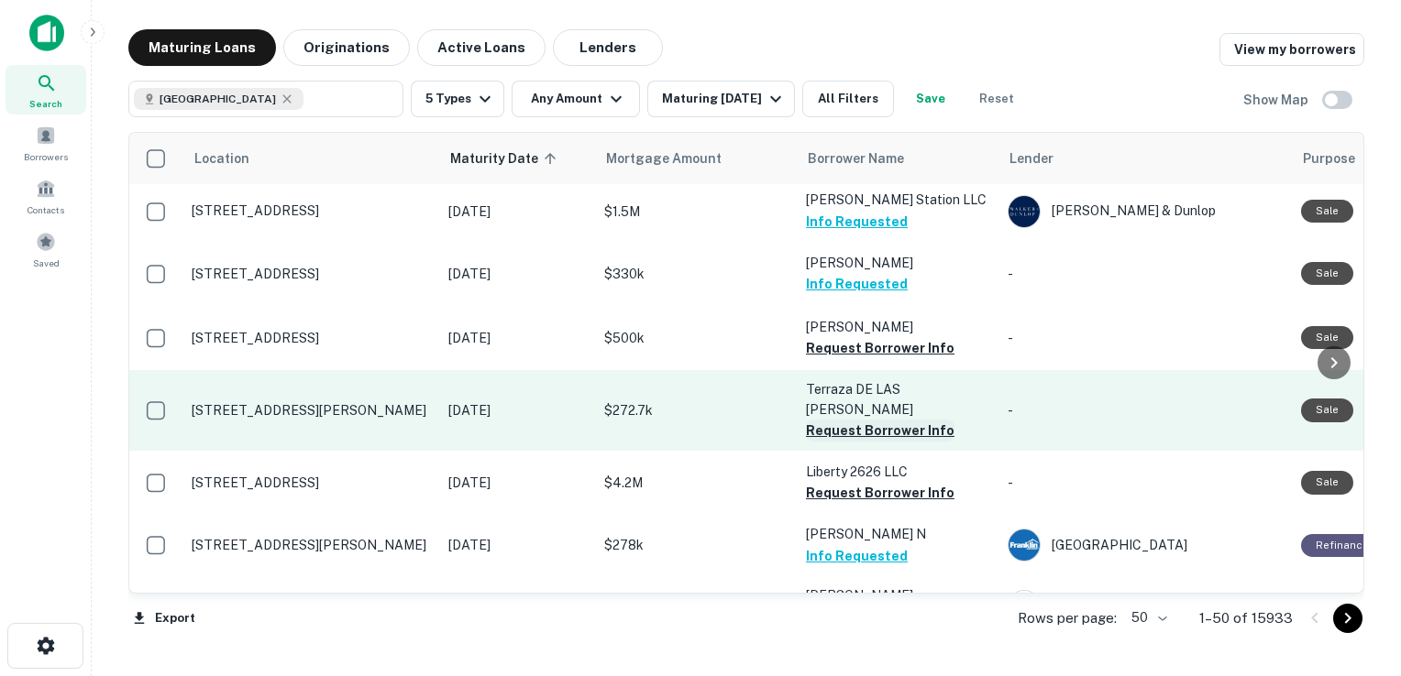
click at [878, 420] on button "Request Borrower Info" at bounding box center [880, 431] width 148 height 22
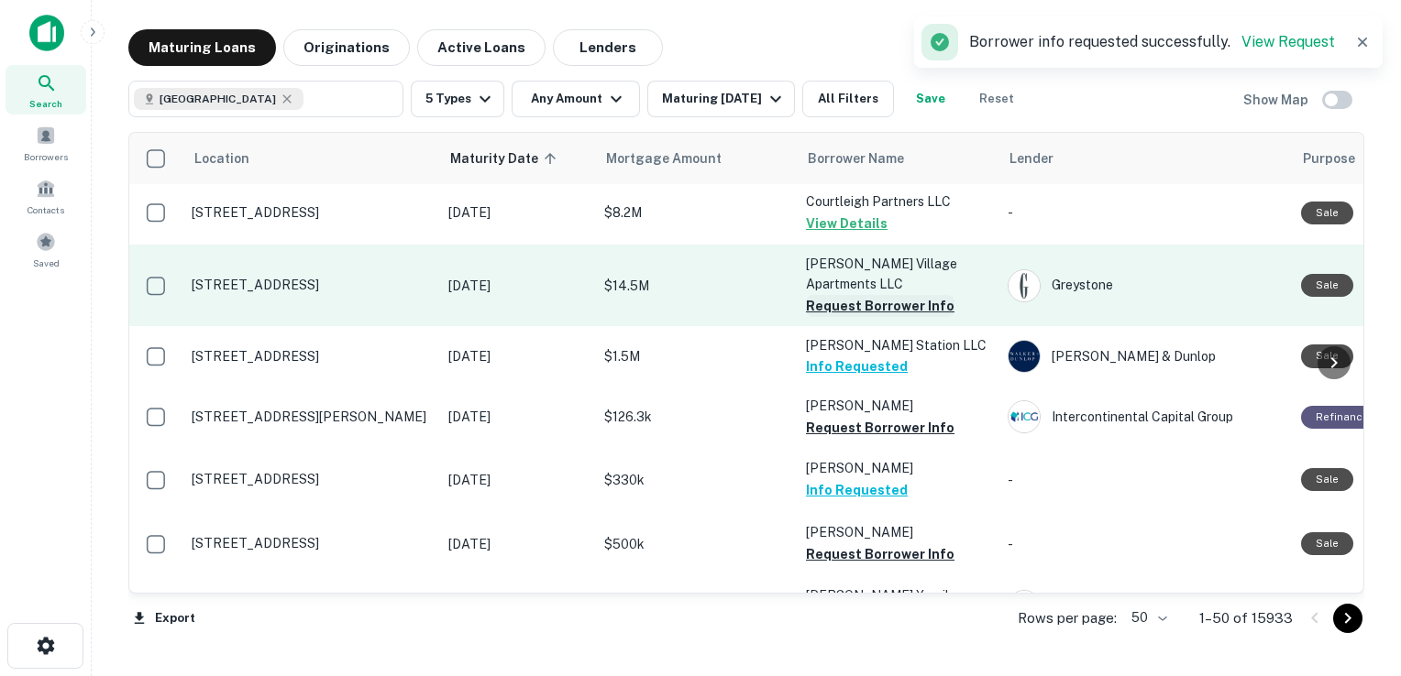
click at [869, 302] on button "Request Borrower Info" at bounding box center [880, 306] width 148 height 22
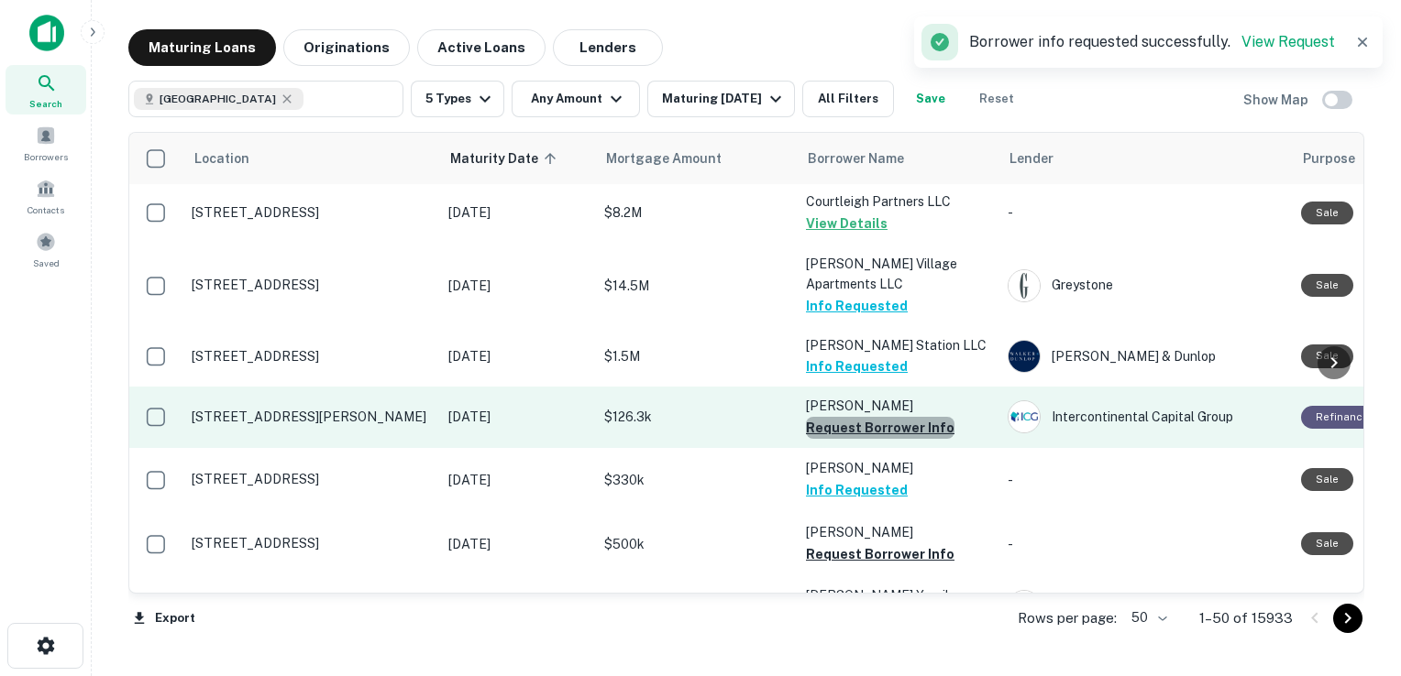
click at [882, 429] on button "Request Borrower Info" at bounding box center [880, 428] width 148 height 22
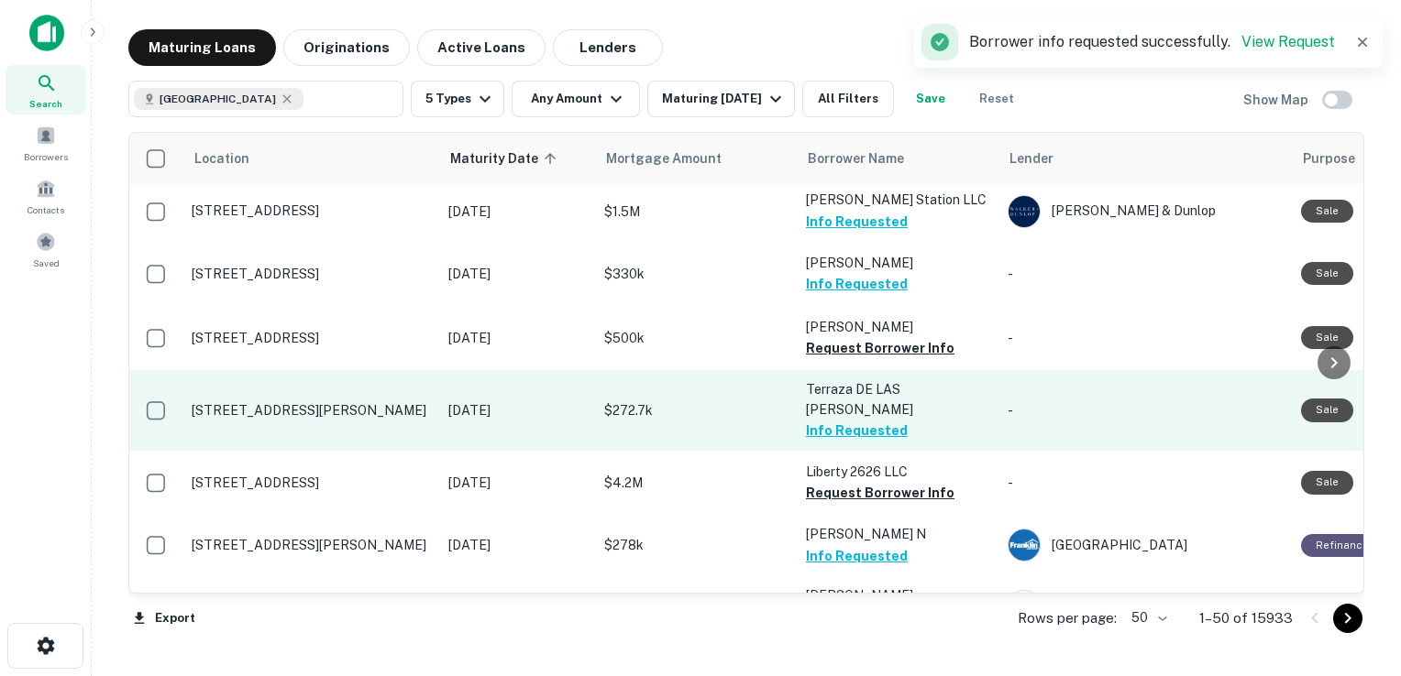
click at [1115, 423] on td "-" at bounding box center [1144, 410] width 293 height 81
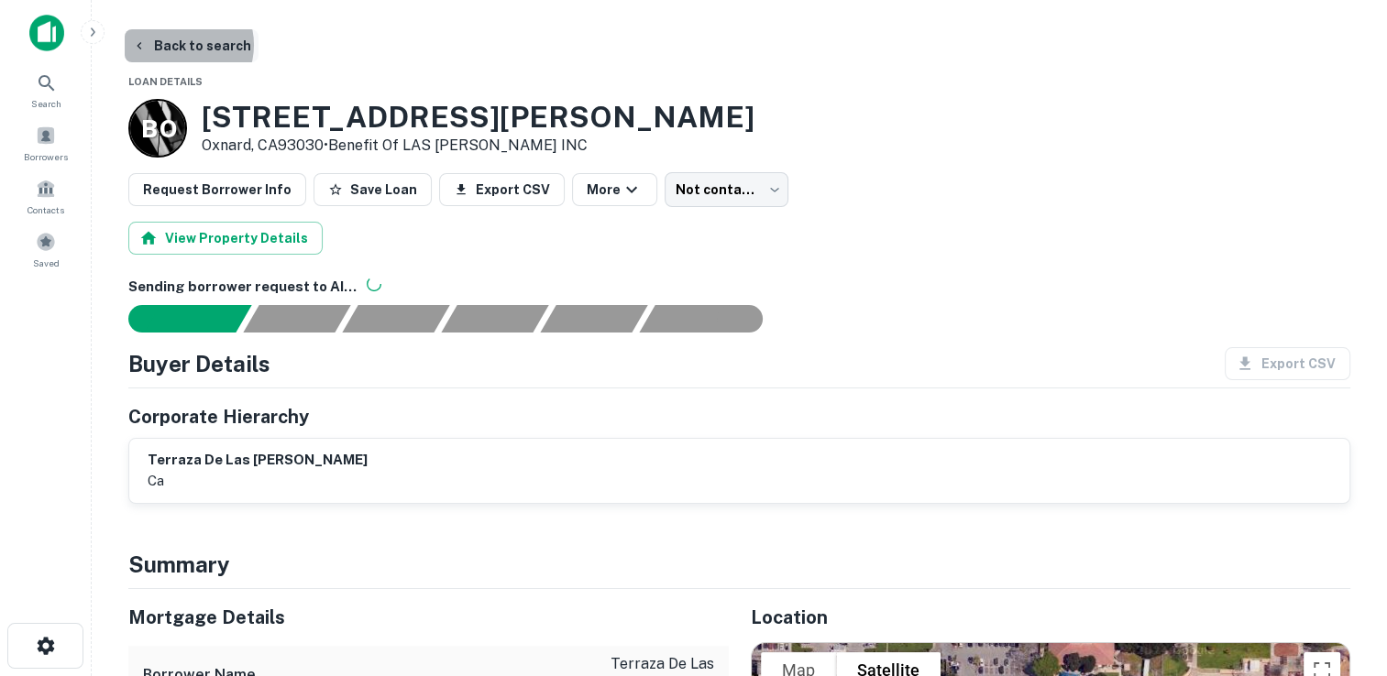
click at [176, 45] on button "Back to search" at bounding box center [192, 45] width 134 height 33
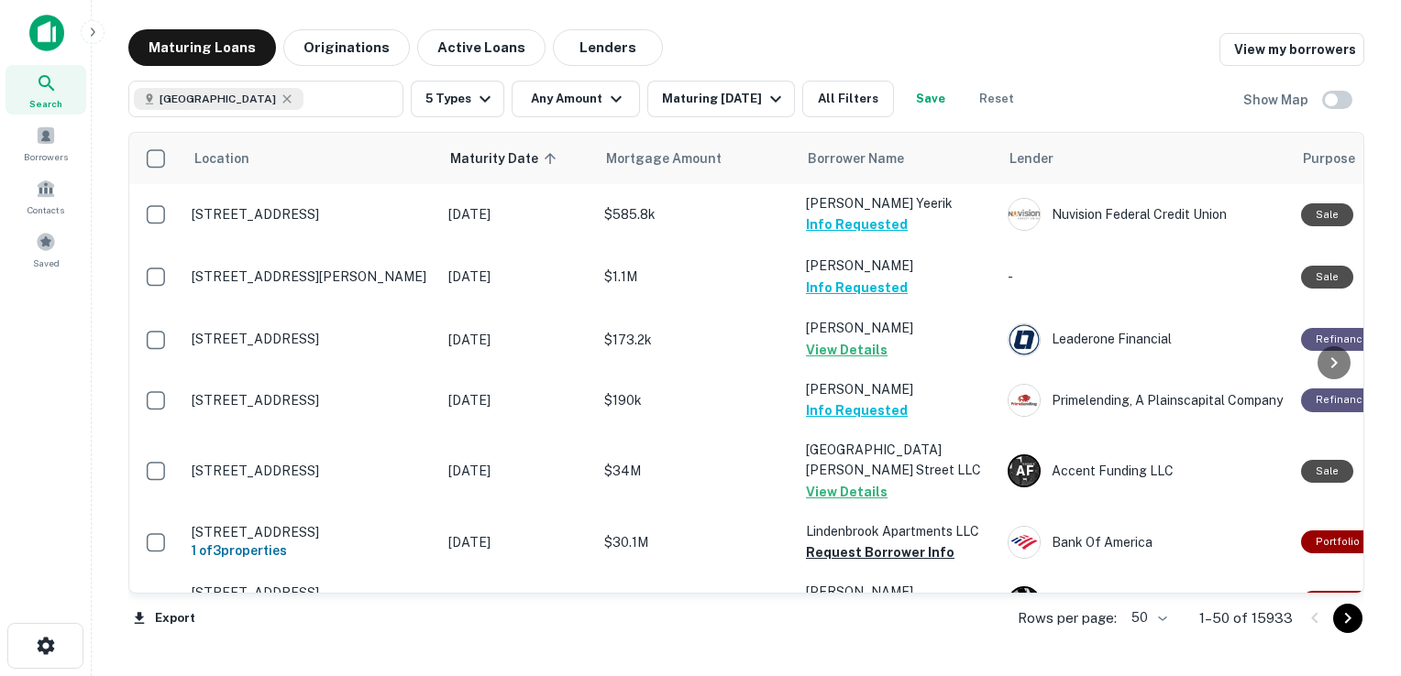
scroll to position [634, 0]
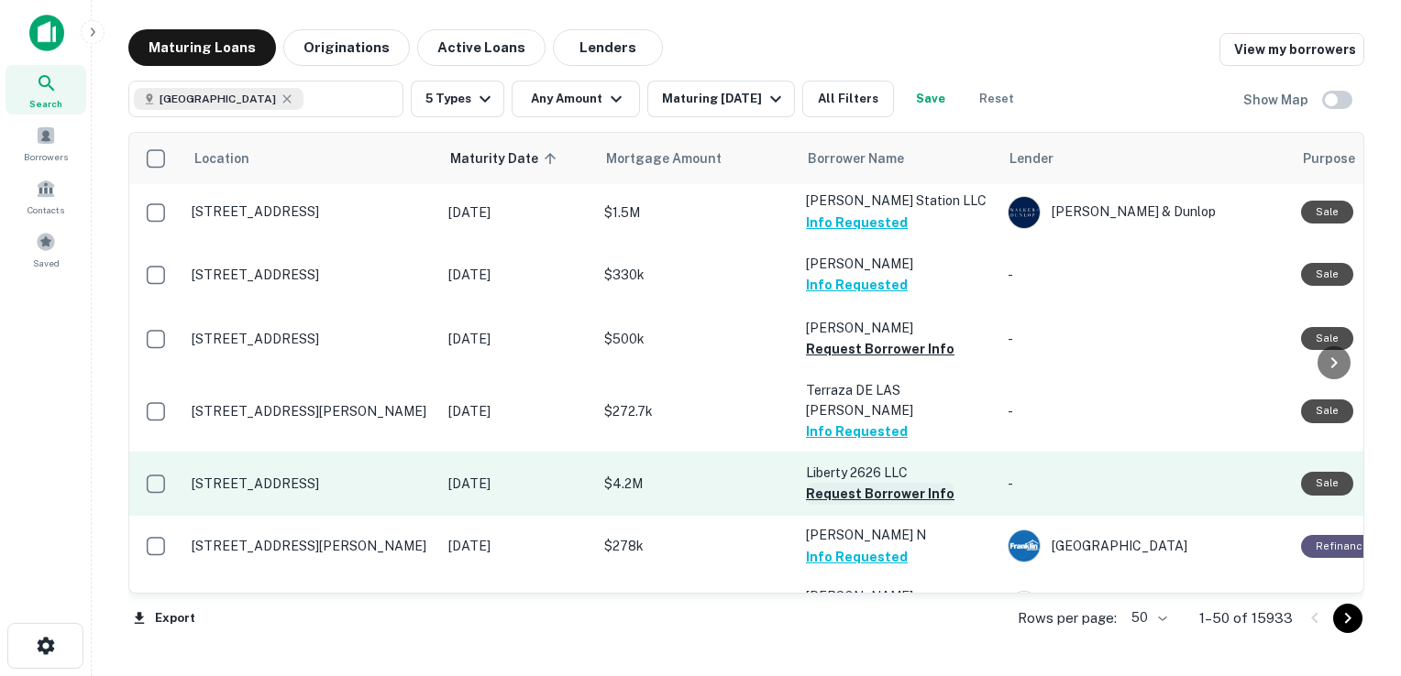
click at [853, 483] on button "Request Borrower Info" at bounding box center [880, 494] width 148 height 22
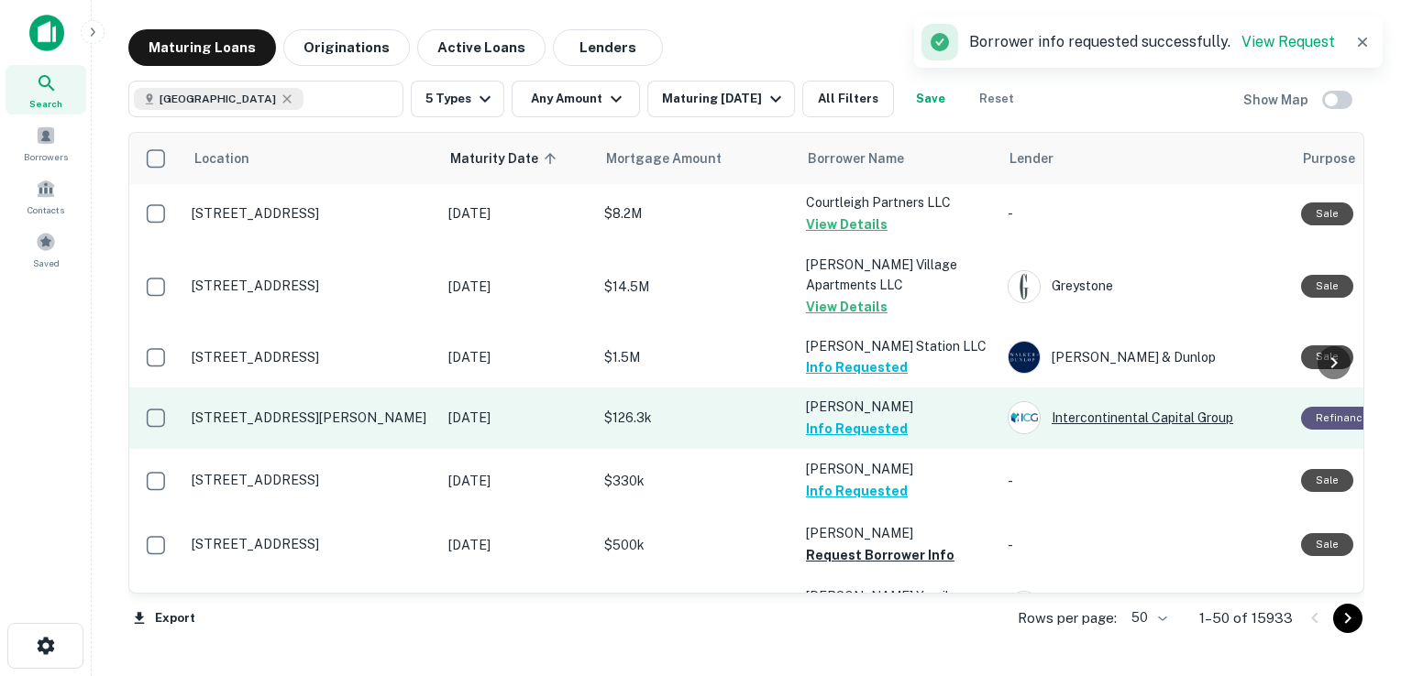
click at [1072, 413] on div "Intercontinental Capital Group" at bounding box center [1144, 417] width 275 height 33
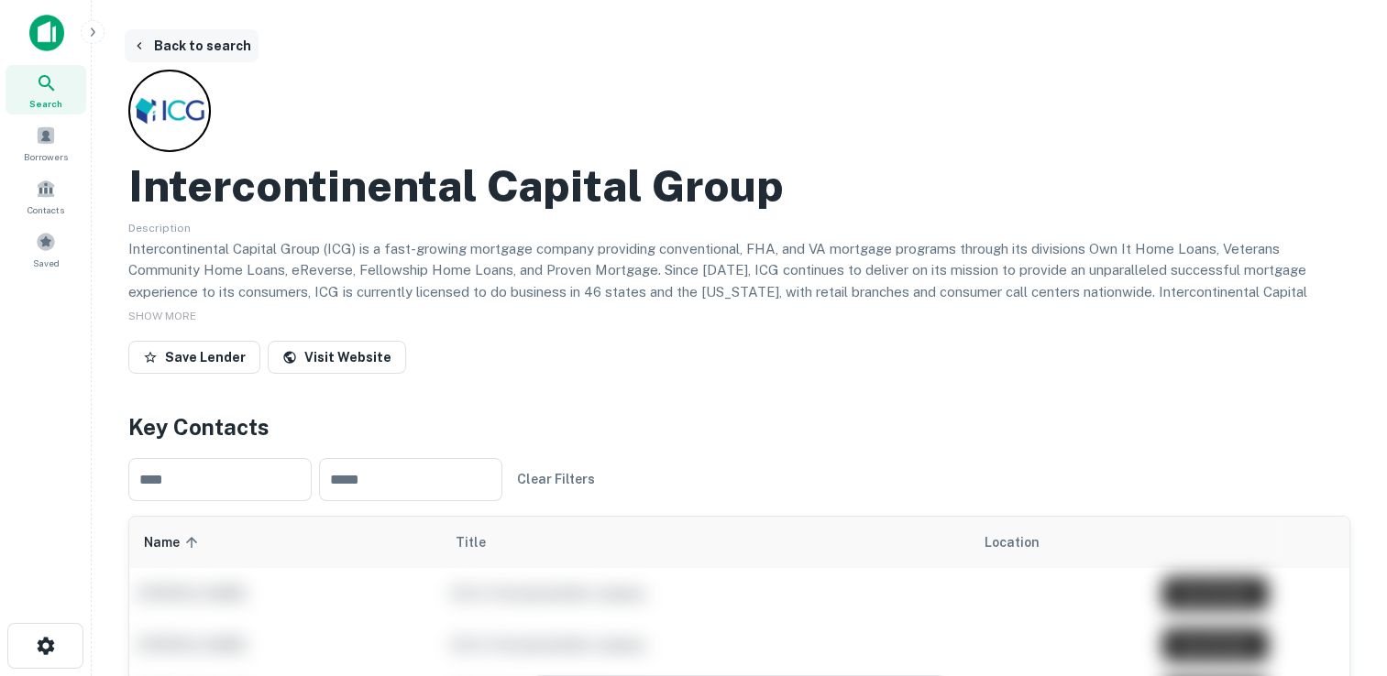
click at [205, 53] on button "Back to search" at bounding box center [192, 45] width 134 height 33
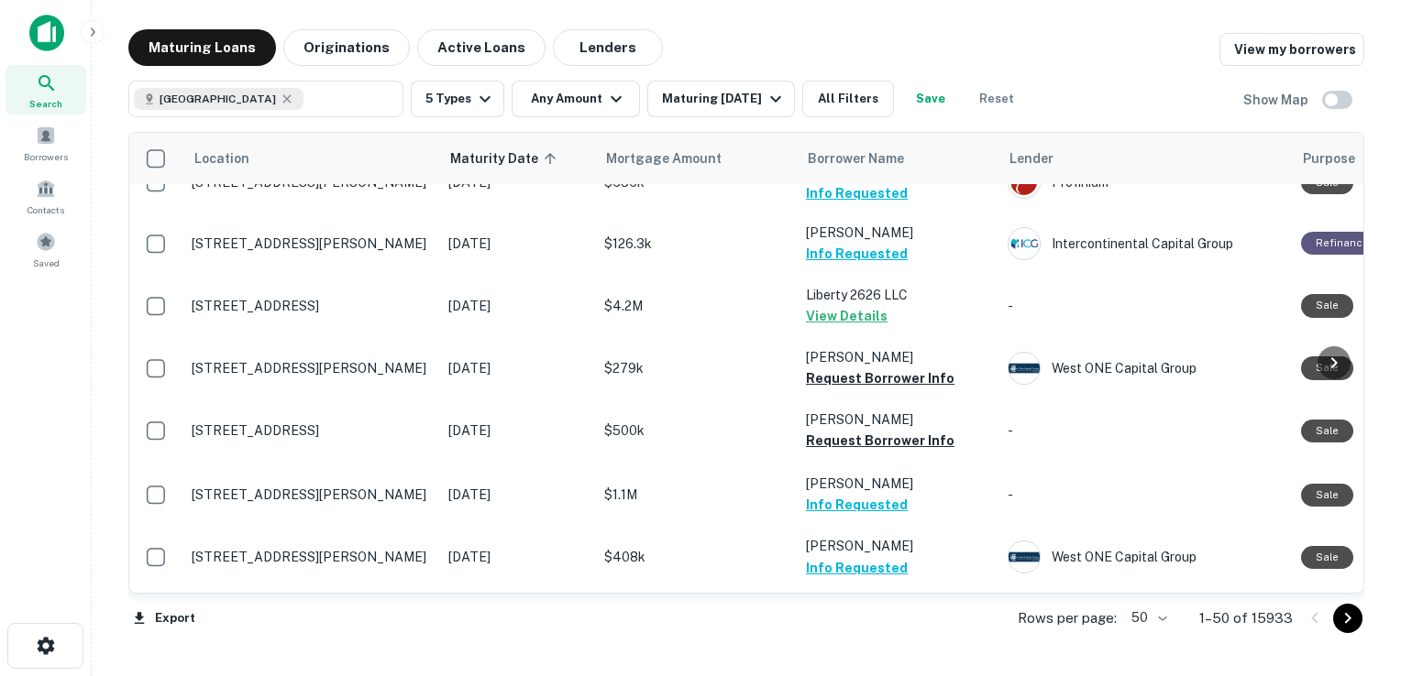
scroll to position [786, 0]
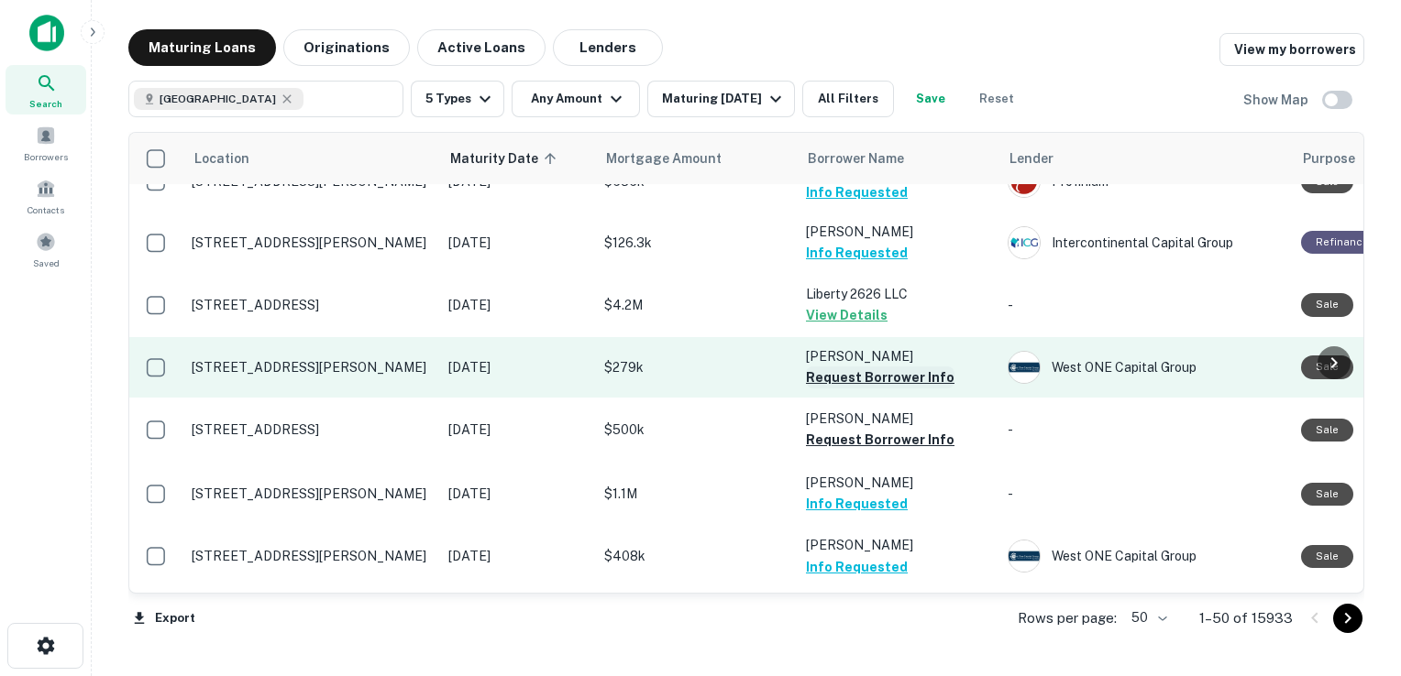
click at [843, 379] on button "Request Borrower Info" at bounding box center [880, 378] width 148 height 22
